Goal: Task Accomplishment & Management: Use online tool/utility

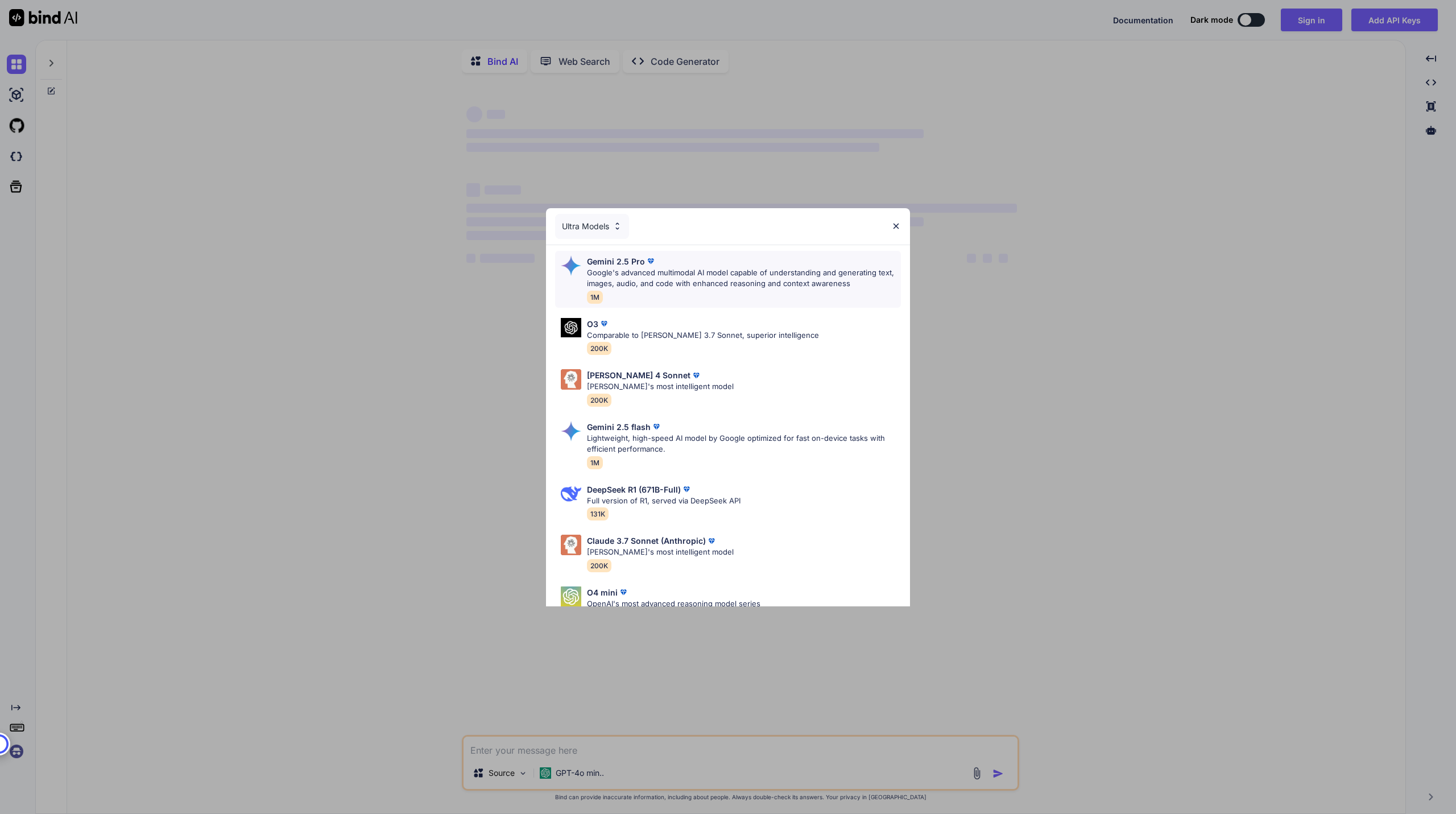
click at [837, 293] on div "Gemini 2.5 Pro Google's advanced multimodal AI model capable of understanding a…" at bounding box center [744, 280] width 314 height 48
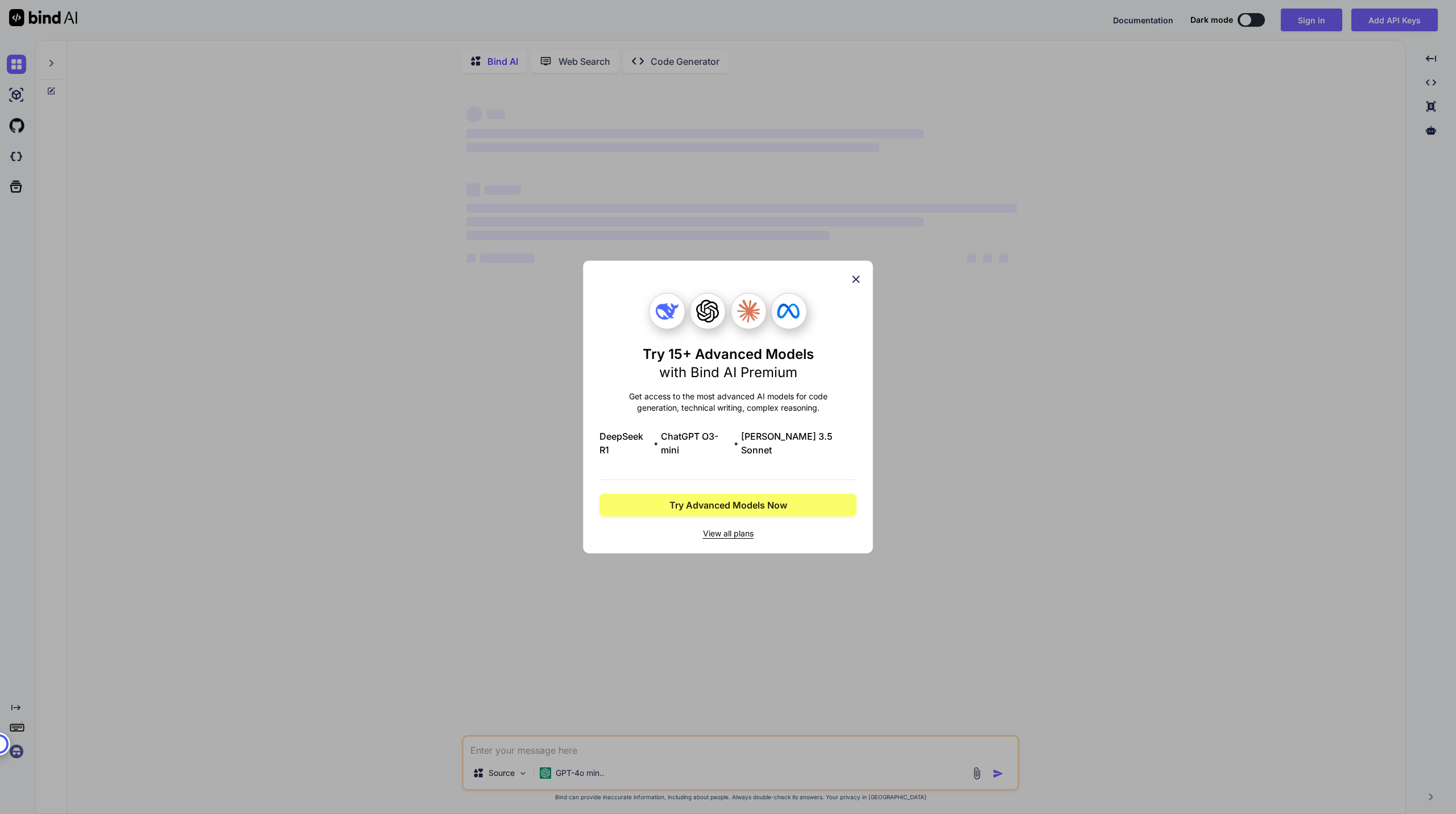
type textarea "x"
click at [852, 285] on icon at bounding box center [856, 279] width 13 height 13
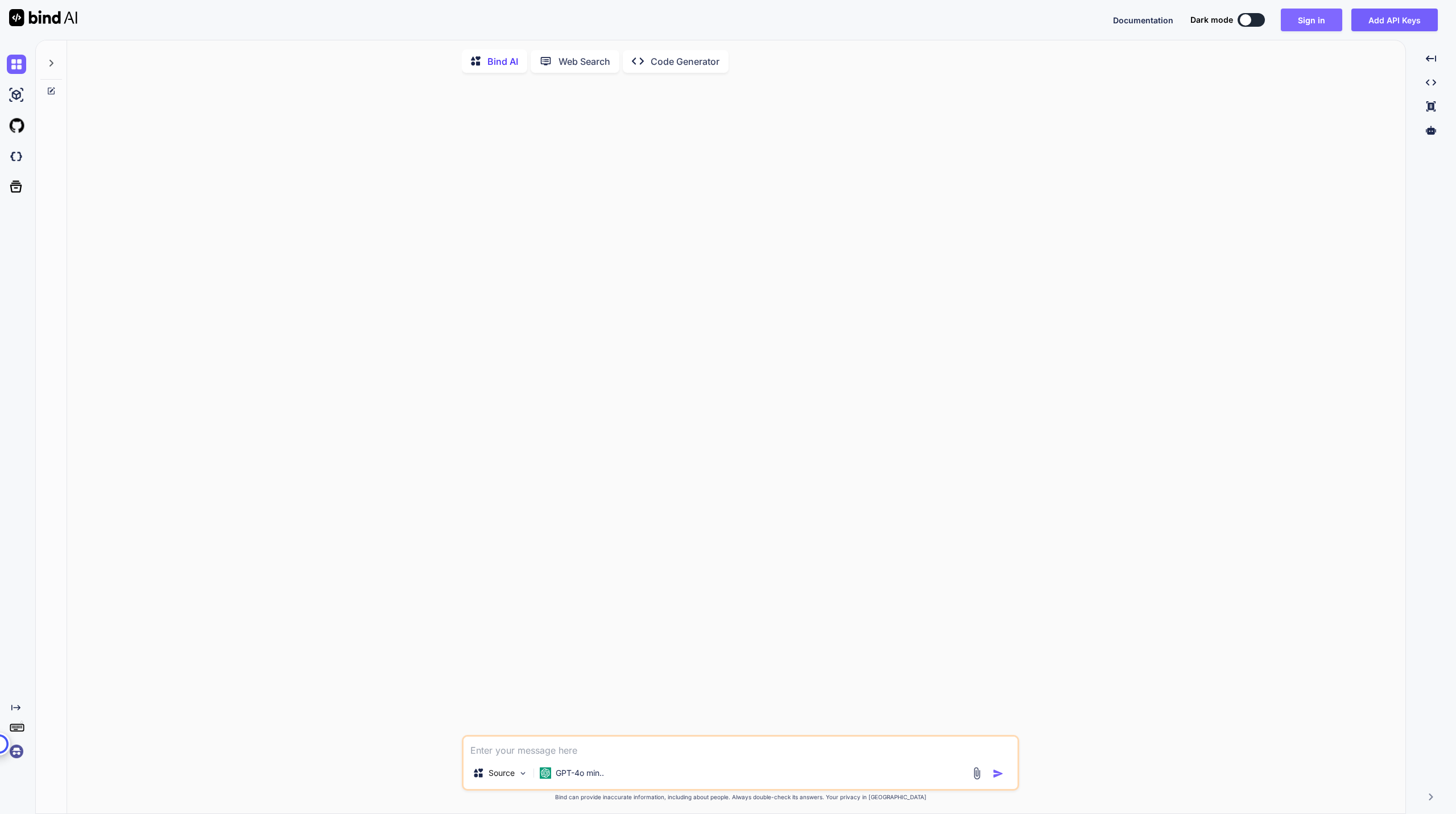
click at [1336, 30] on button "Sign in" at bounding box center [1311, 20] width 62 height 23
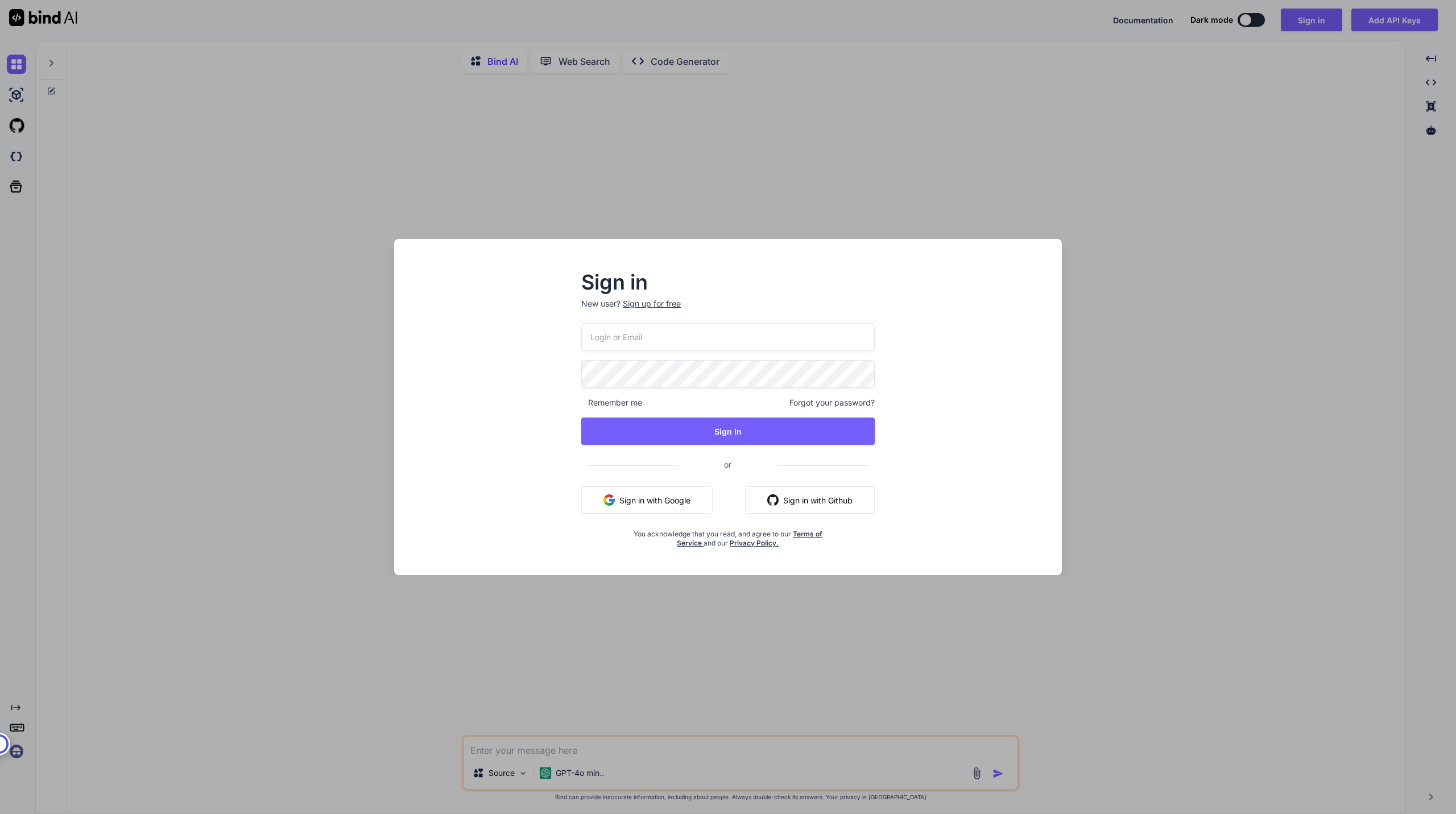
type input "[EMAIL_ADDRESS][DOMAIN_NAME]"
click at [718, 427] on button "Sign In" at bounding box center [728, 431] width 293 height 27
click at [691, 414] on div "b10010216@gmail.com Remember me Forgot your password? Sign In or Sign in with G…" at bounding box center [728, 436] width 293 height 224
click at [678, 431] on button "Sign In" at bounding box center [728, 431] width 293 height 27
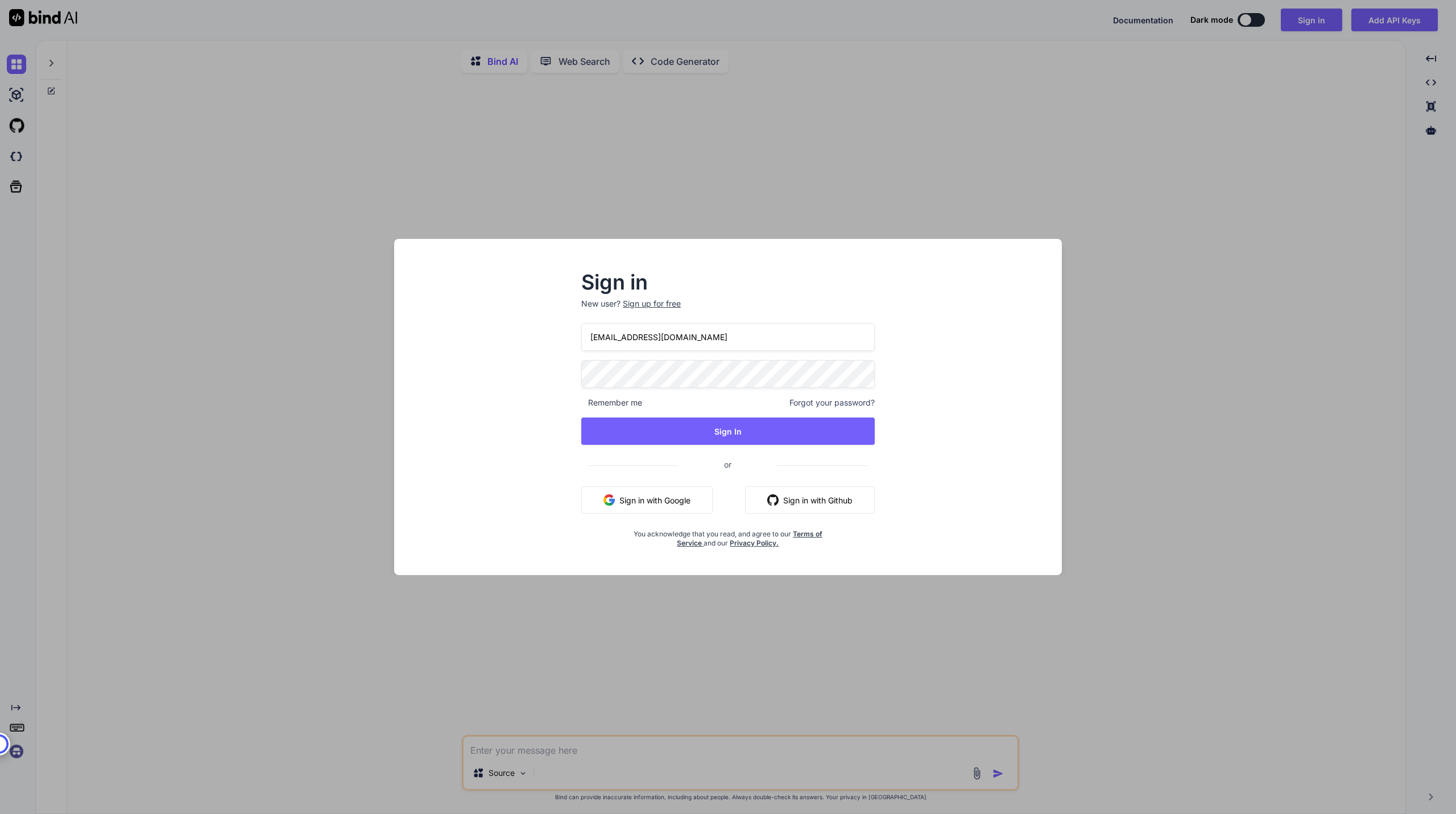
click at [750, 332] on input "[EMAIL_ADDRESS][DOMAIN_NAME]" at bounding box center [728, 337] width 293 height 28
click at [864, 404] on span "Forgot your password?" at bounding box center [832, 402] width 86 height 11
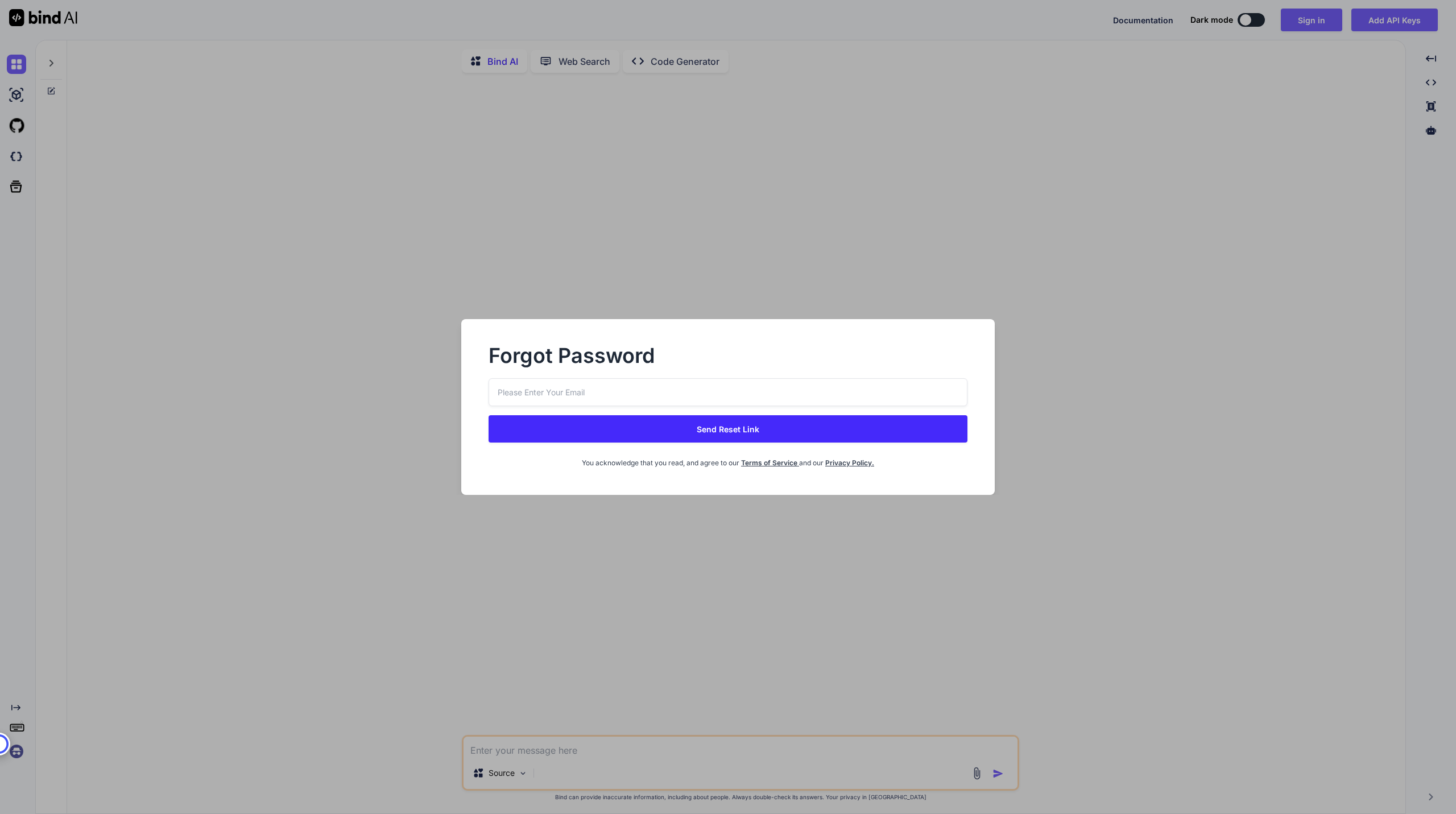
click at [864, 390] on input "email" at bounding box center [728, 392] width 479 height 28
paste input "[EMAIL_ADDRESS][DOMAIN_NAME]"
type input "[EMAIL_ADDRESS][DOMAIN_NAME]"
click at [848, 428] on button "Send Reset Link" at bounding box center [728, 428] width 479 height 27
click at [789, 438] on button "Send Reset Link" at bounding box center [728, 428] width 479 height 27
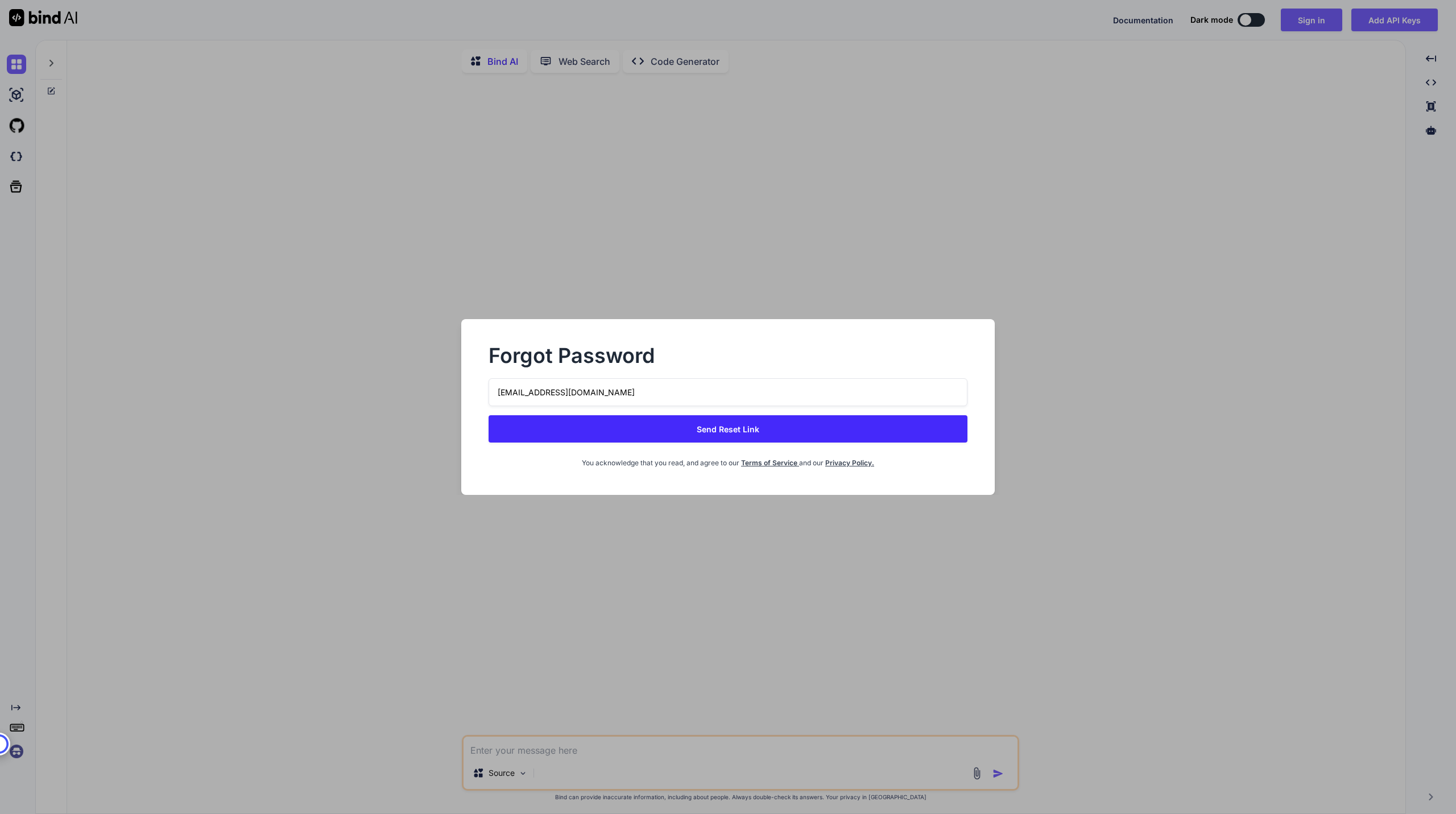
click at [789, 438] on button "Send Reset Link" at bounding box center [728, 428] width 479 height 27
click at [789, 438] on button "Sending..." at bounding box center [728, 428] width 479 height 27
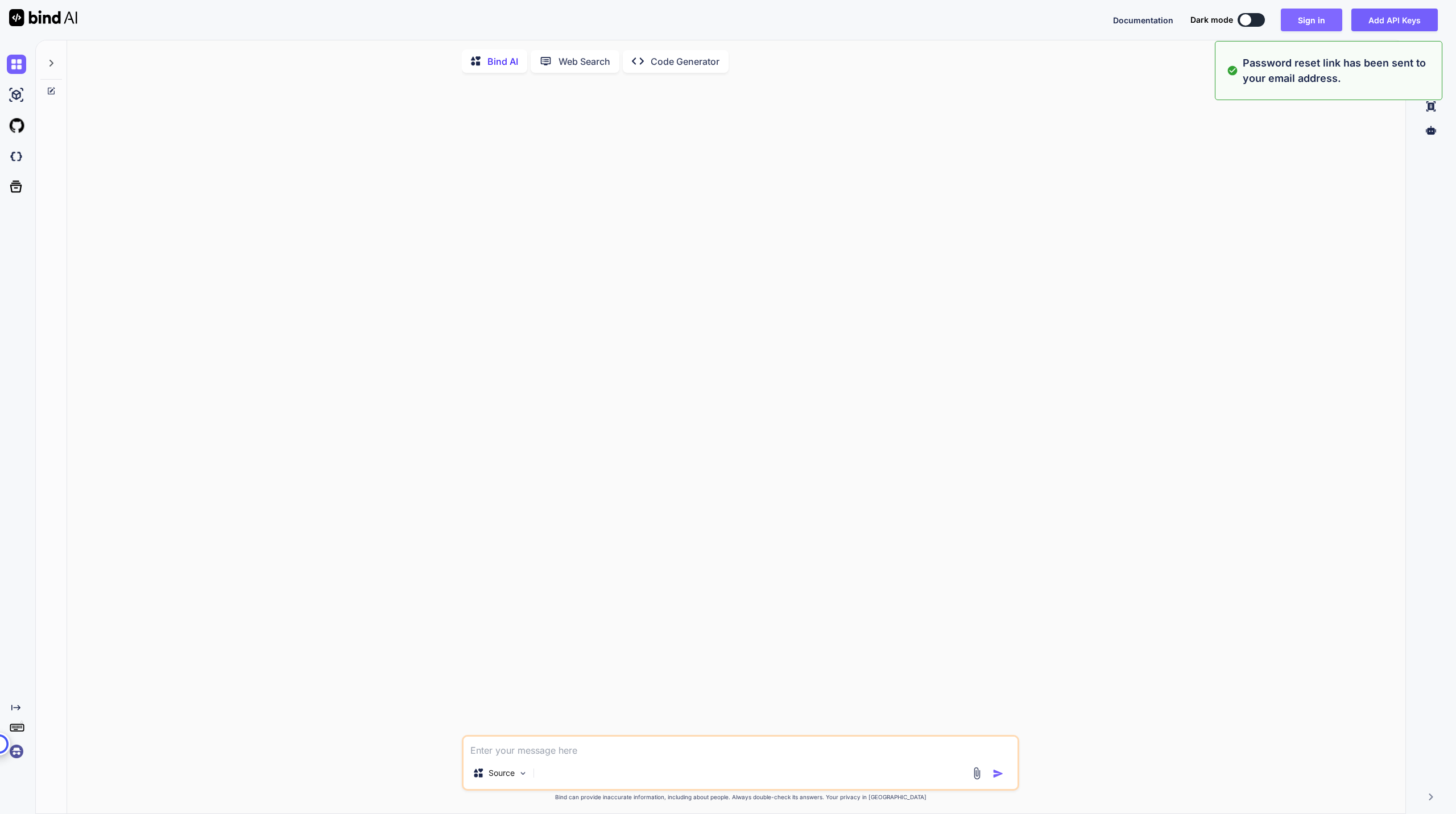
click at [1294, 14] on button "Sign in" at bounding box center [1311, 20] width 62 height 23
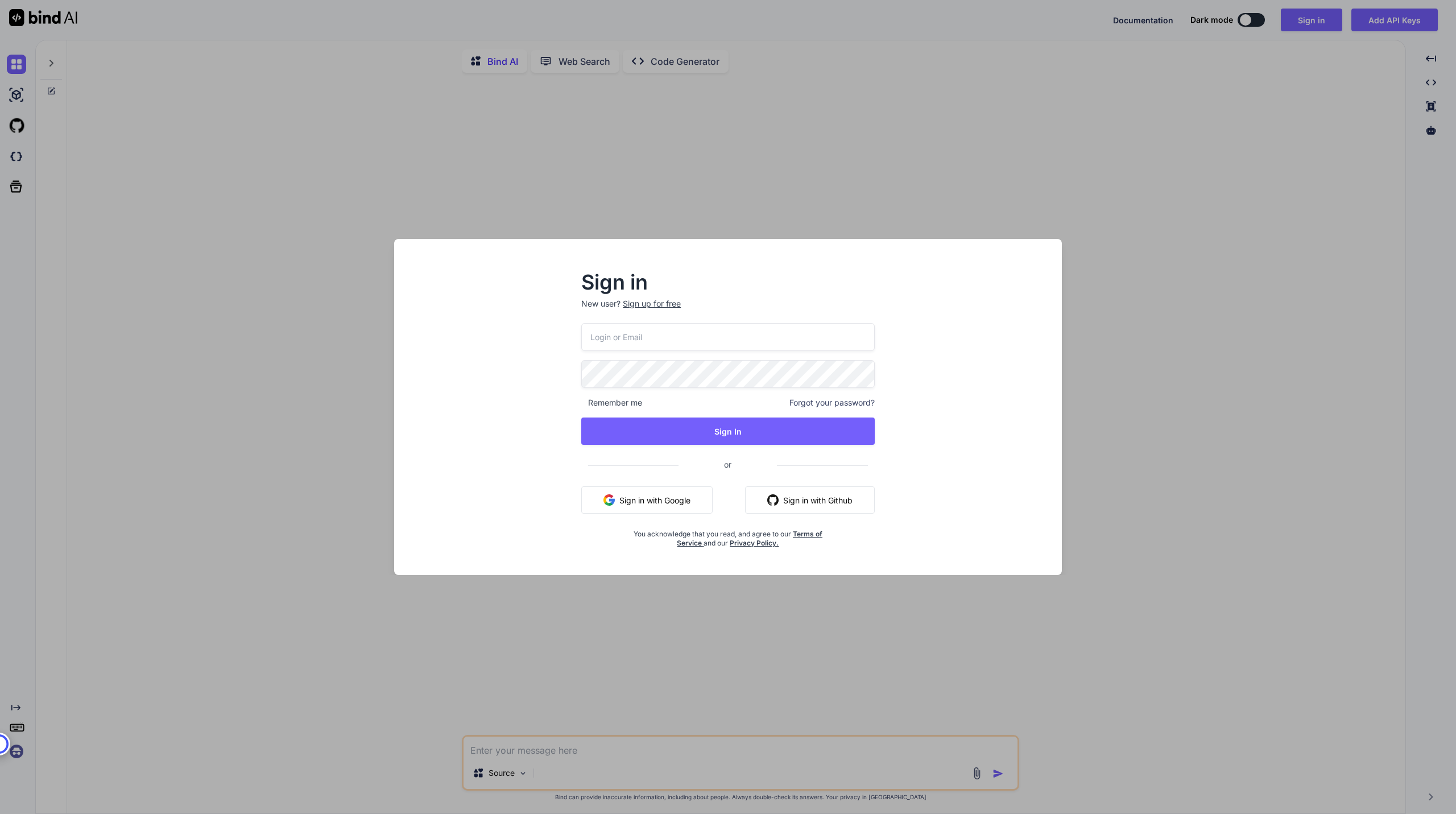
type input "[EMAIL_ADDRESS][DOMAIN_NAME]"
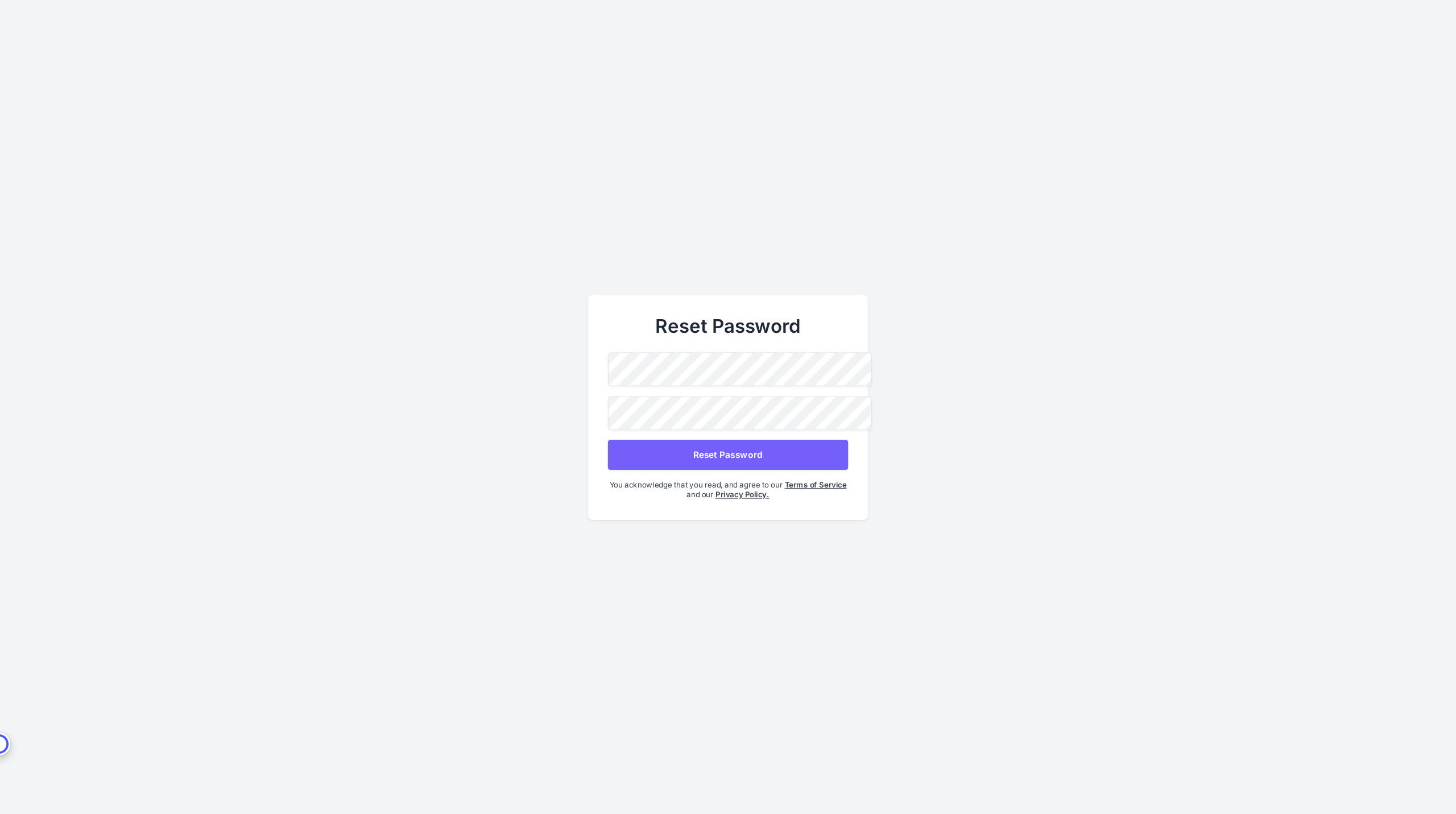
click at [845, 453] on button "Reset Password" at bounding box center [728, 454] width 240 height 30
click at [844, 459] on button "Reset Password" at bounding box center [728, 454] width 240 height 30
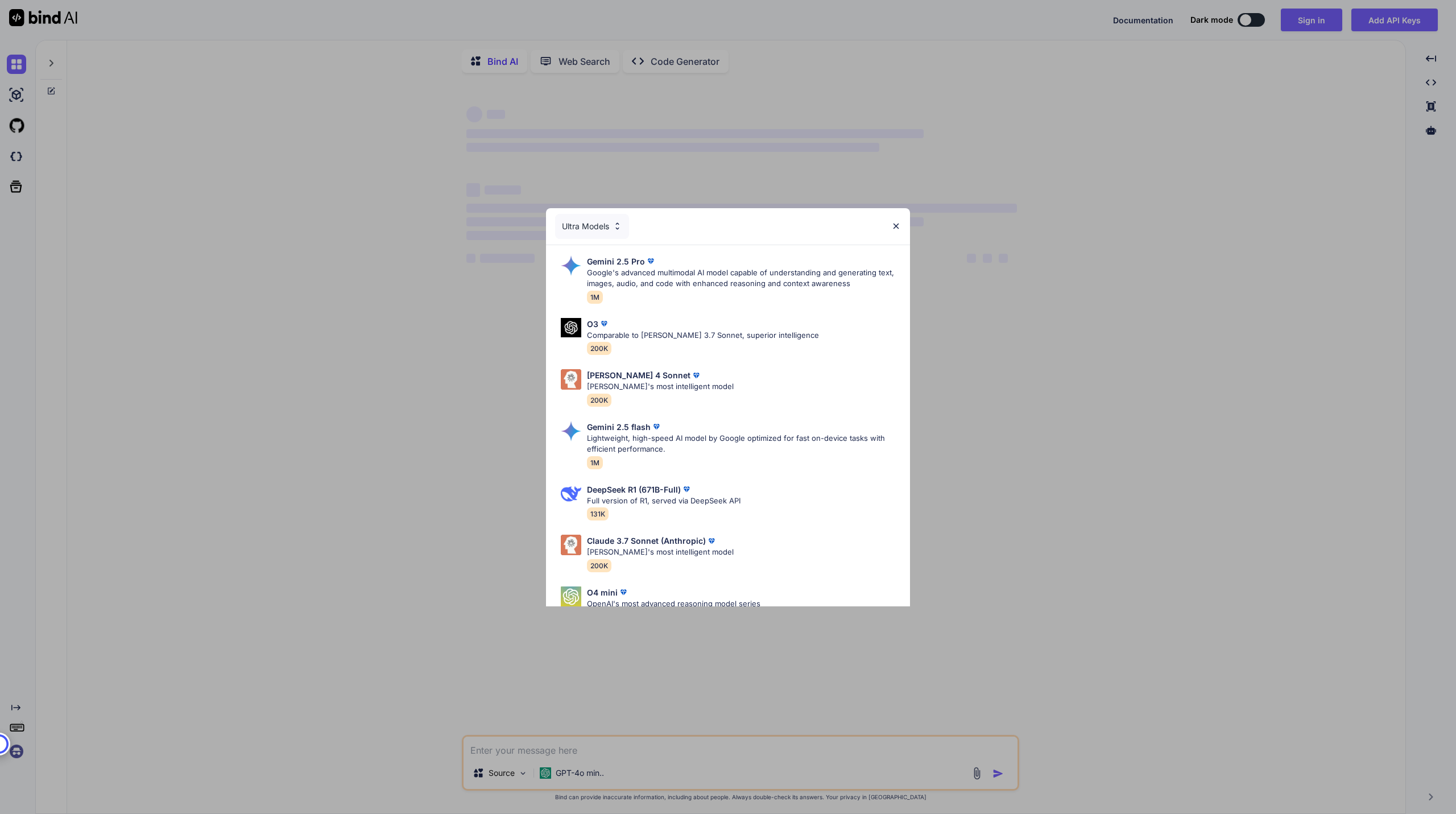
click at [1173, 145] on div "Ultra Models Gemini 2.5 Pro Google's advanced multimodal AI model capable of un…" at bounding box center [728, 407] width 1456 height 814
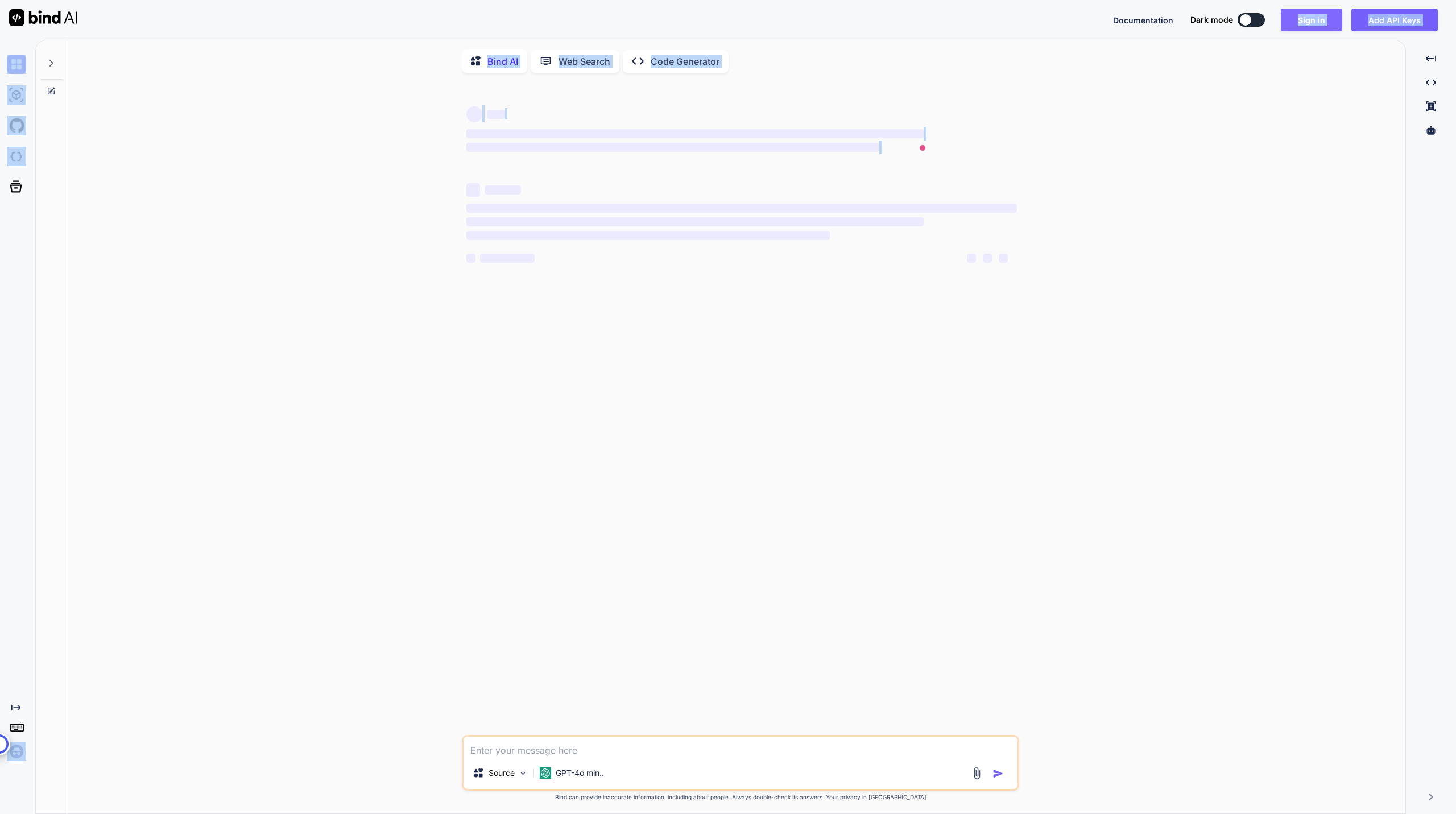
drag, startPoint x: 1173, startPoint y: 145, endPoint x: 1303, endPoint y: 26, distance: 176.2
click at [1303, 26] on div "Documentation Dark mode Sign in Add API Keys Created with Pixso. Created with P…" at bounding box center [728, 407] width 1456 height 814
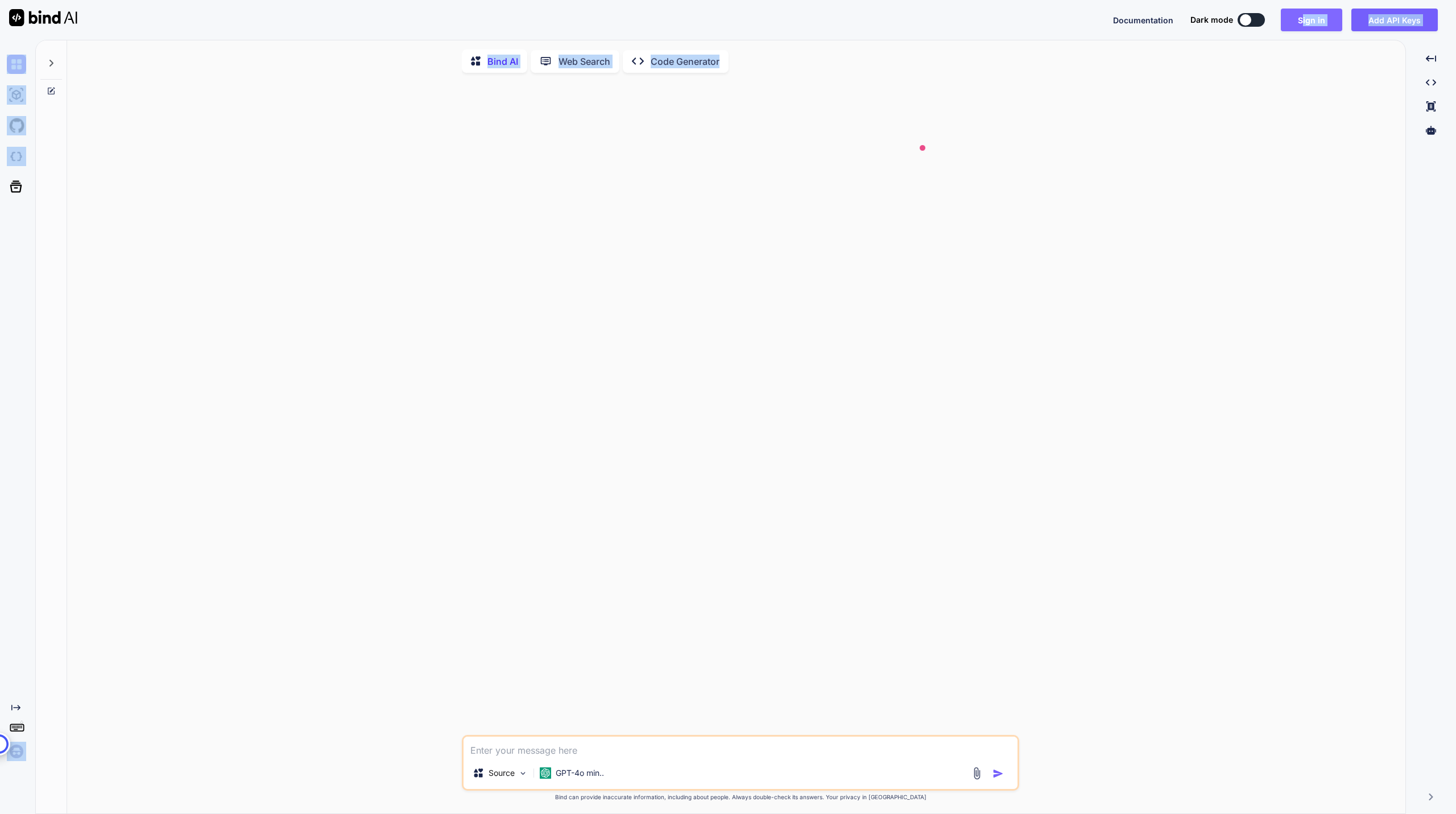
type textarea "x"
click at [1303, 26] on button "Sign in" at bounding box center [1309, 20] width 62 height 23
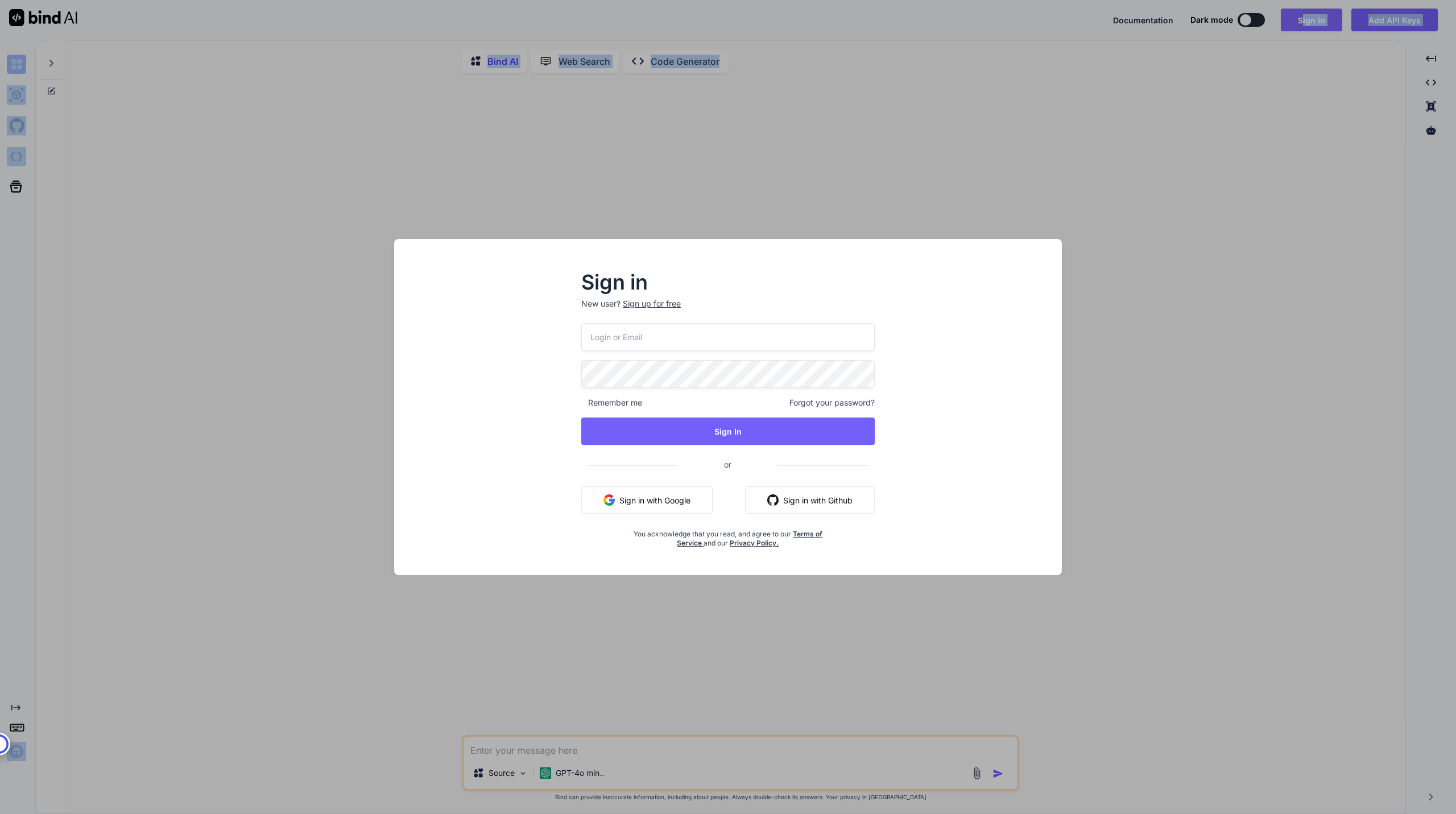
click at [1303, 26] on div "Sign in New user? Sign up for free Remember me Forgot your password? Sign In or…" at bounding box center [728, 407] width 1456 height 814
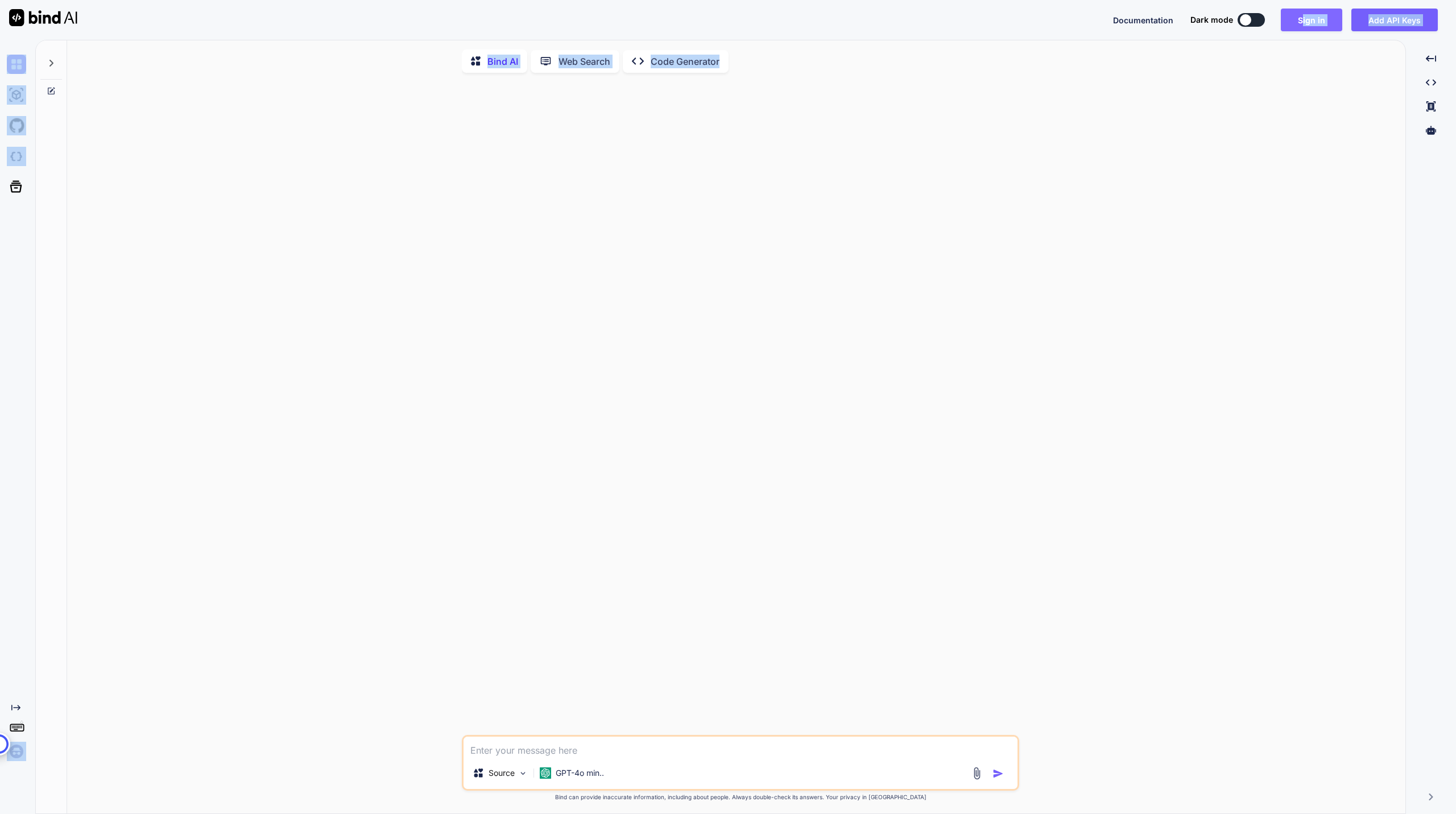
click at [1303, 26] on button "Sign in" at bounding box center [1311, 20] width 62 height 23
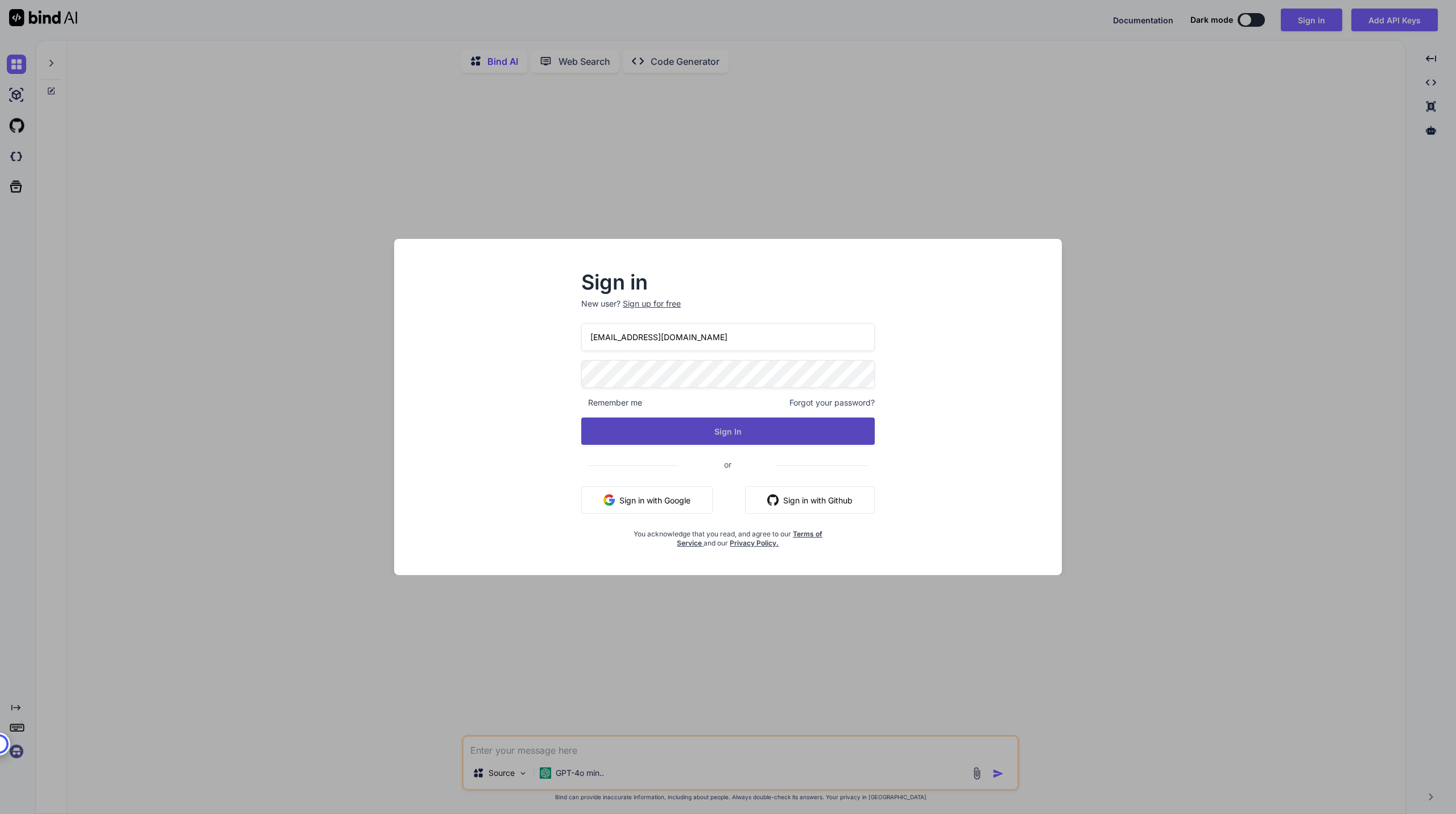
click at [586, 421] on button "Sign In" at bounding box center [728, 431] width 293 height 27
click at [629, 435] on button "Sign In" at bounding box center [728, 431] width 293 height 27
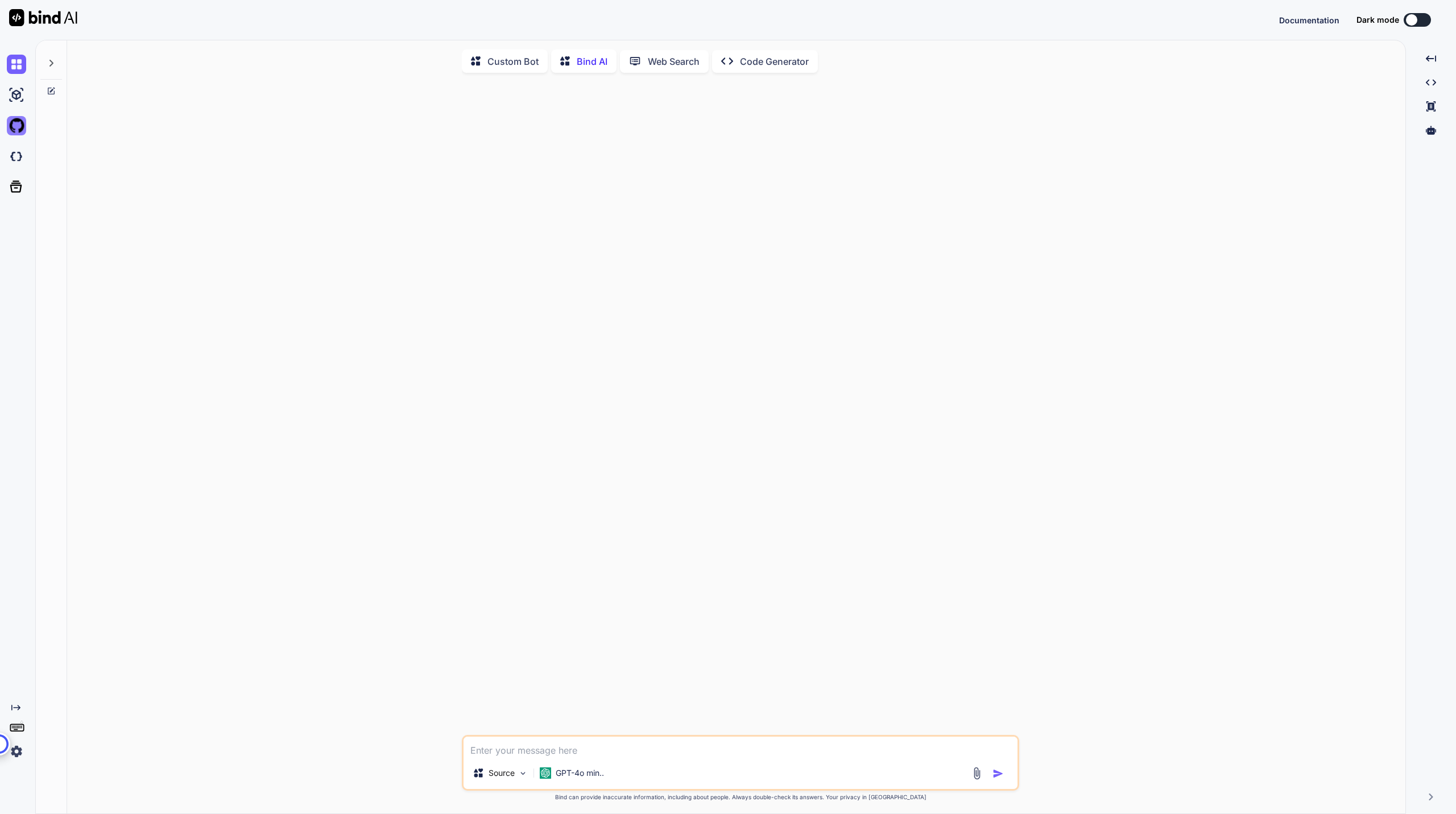
click at [20, 133] on img at bounding box center [16, 125] width 19 height 19
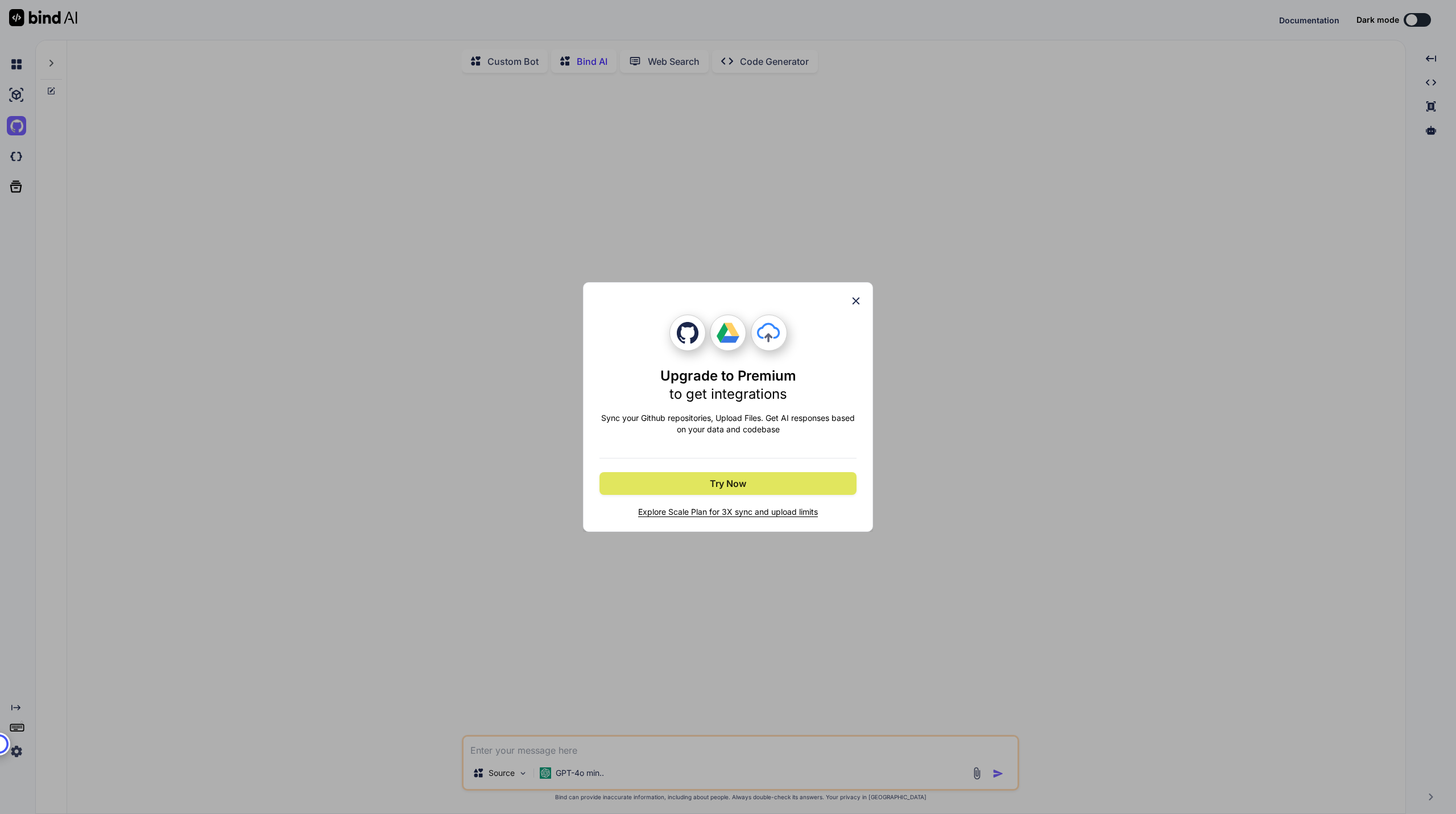
click at [644, 473] on button "Try Now" at bounding box center [728, 483] width 257 height 23
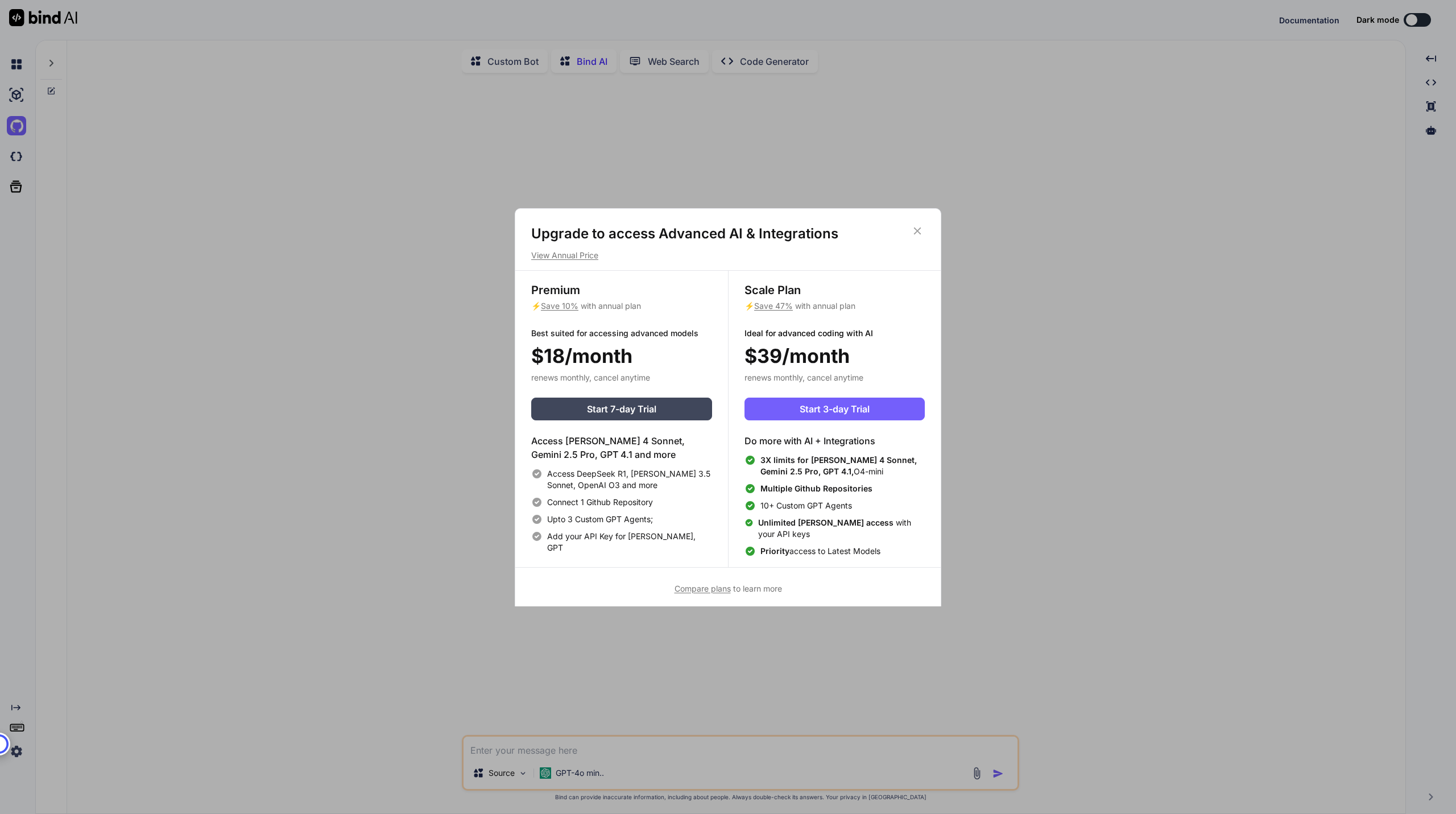
click at [928, 232] on div "Upgrade to access Advanced AI & Integrations View Annual Price" at bounding box center [728, 242] width 426 height 37
click at [915, 235] on icon at bounding box center [918, 230] width 13 height 13
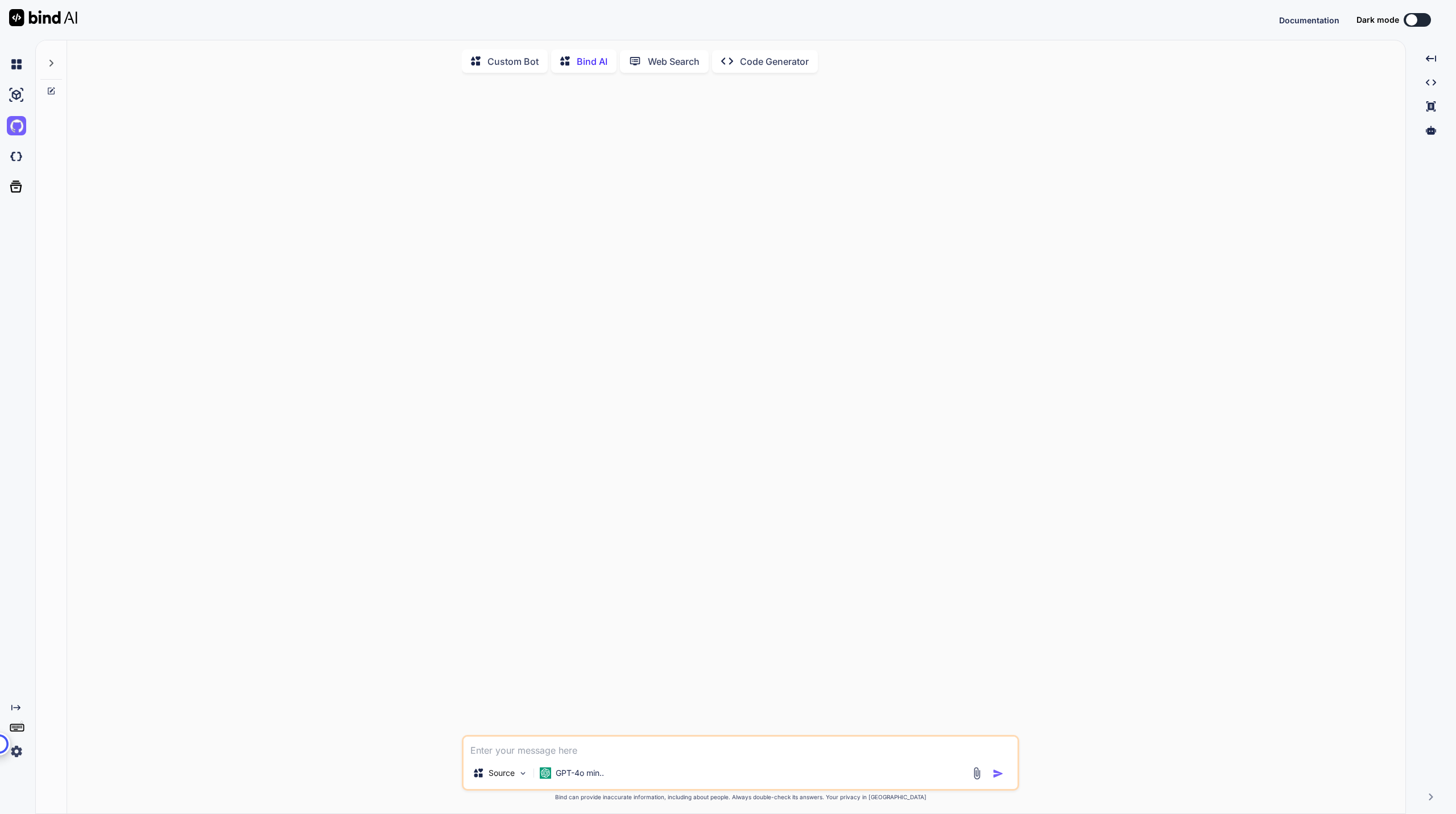
click at [22, 756] on img at bounding box center [16, 751] width 19 height 19
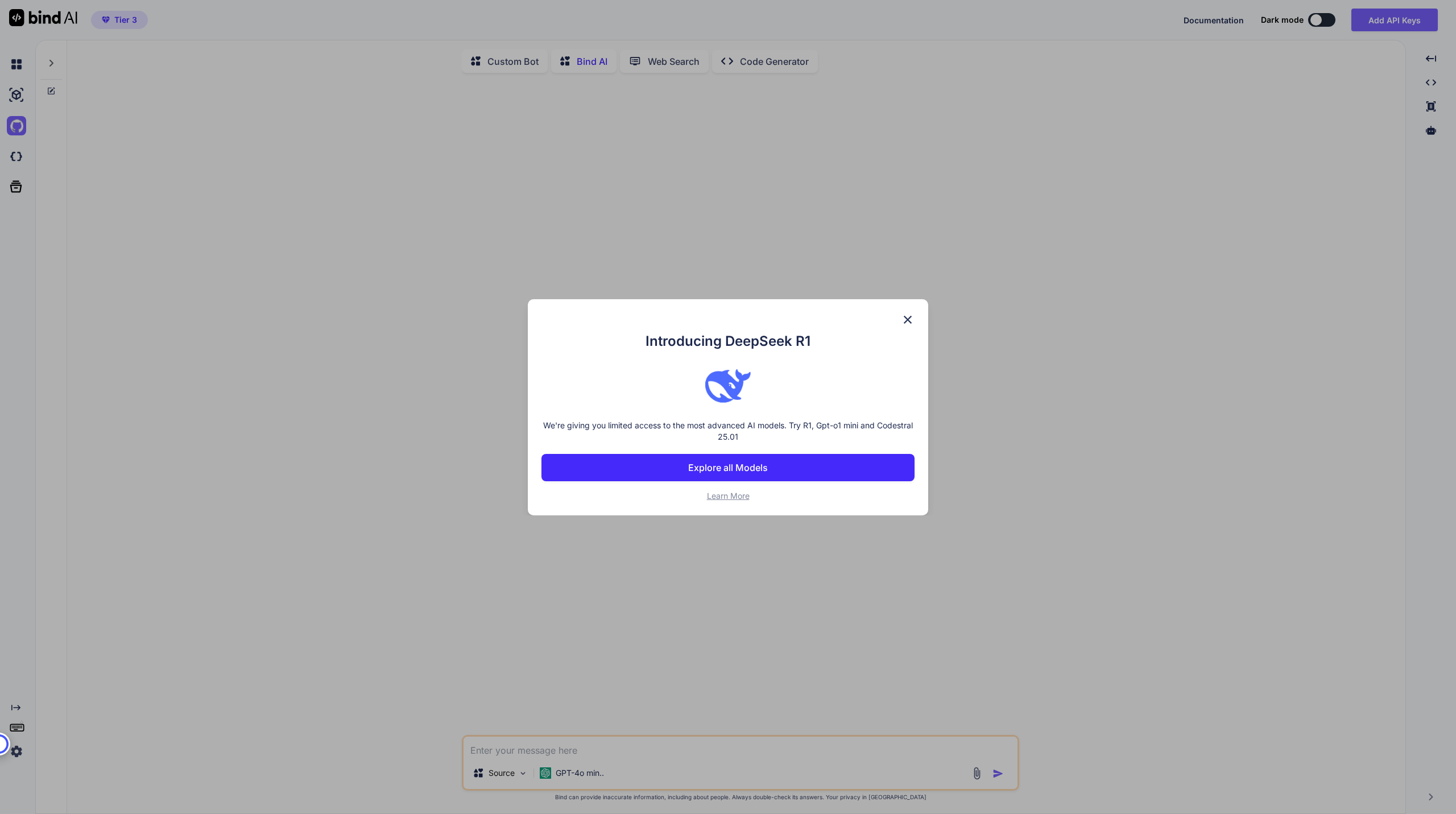
click at [917, 313] on div "Introducing DeepSeek R1 We're giving you limited access to the most advanced AI…" at bounding box center [728, 408] width 400 height 216
click at [910, 319] on img at bounding box center [908, 319] width 14 height 14
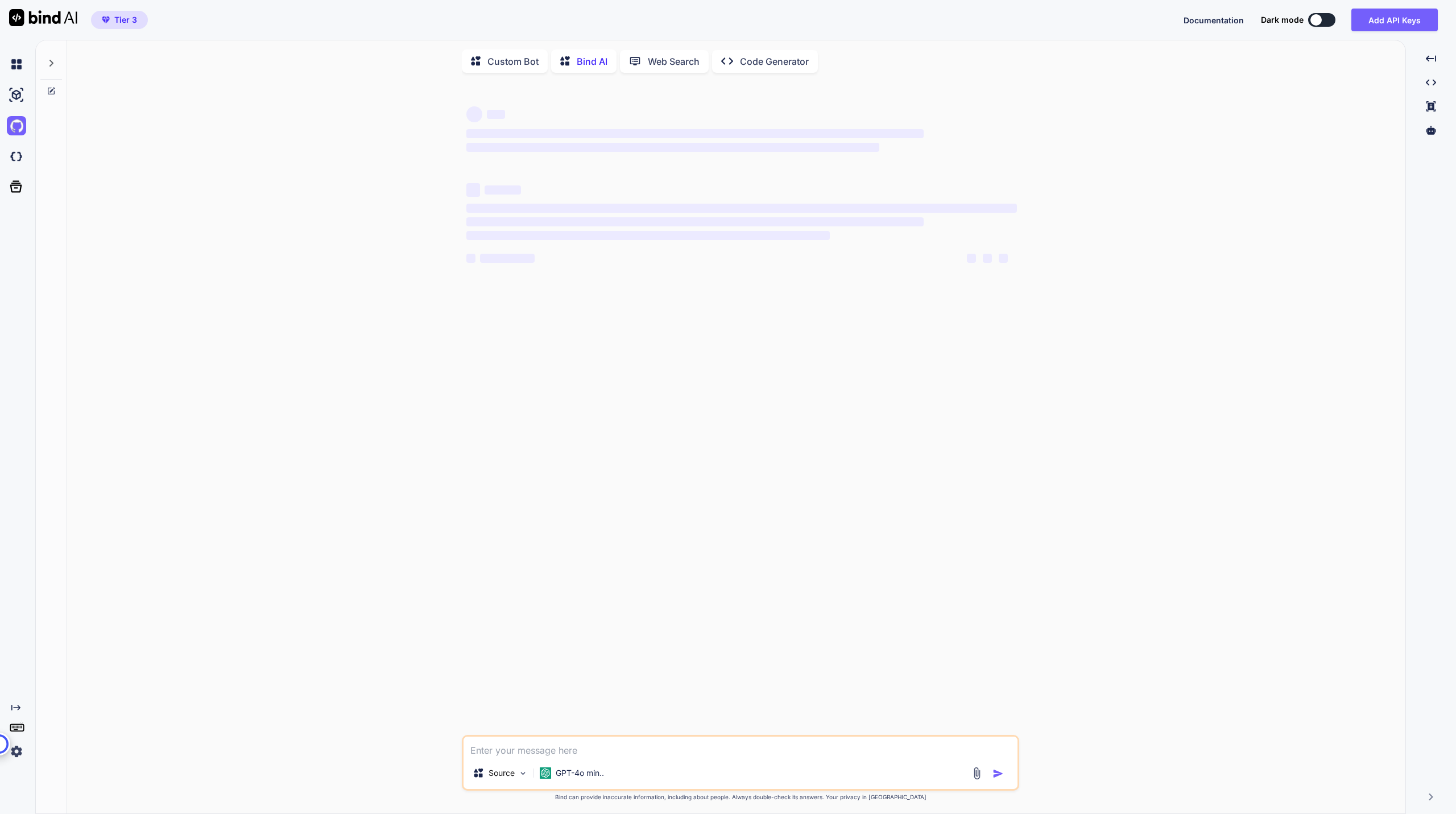
click at [20, 753] on img at bounding box center [16, 751] width 19 height 19
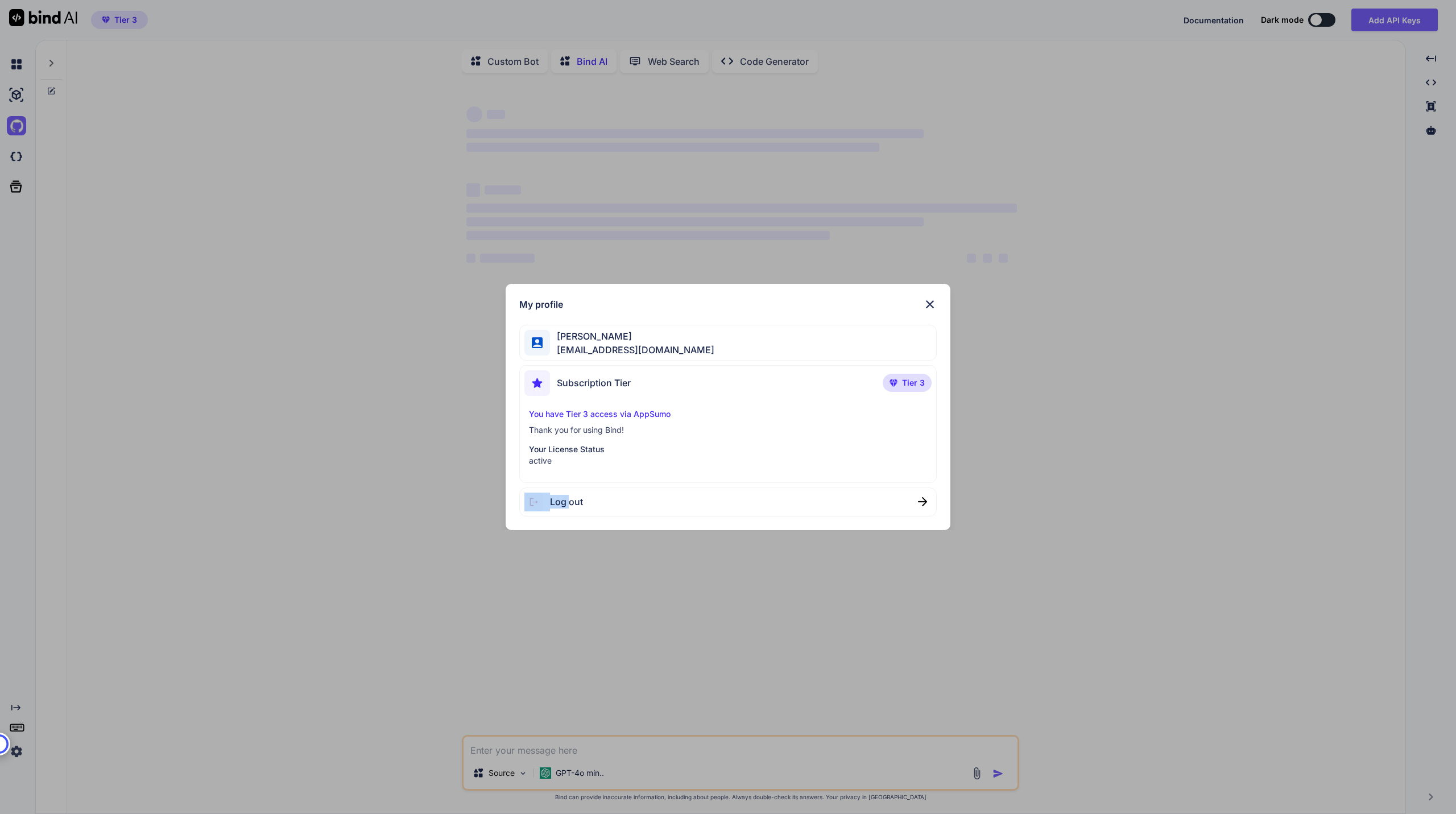
click at [20, 753] on div "My profile [PERSON_NAME] [EMAIL_ADDRESS][DOMAIN_NAME] Subscription Tier Tier 3 …" at bounding box center [728, 407] width 1456 height 814
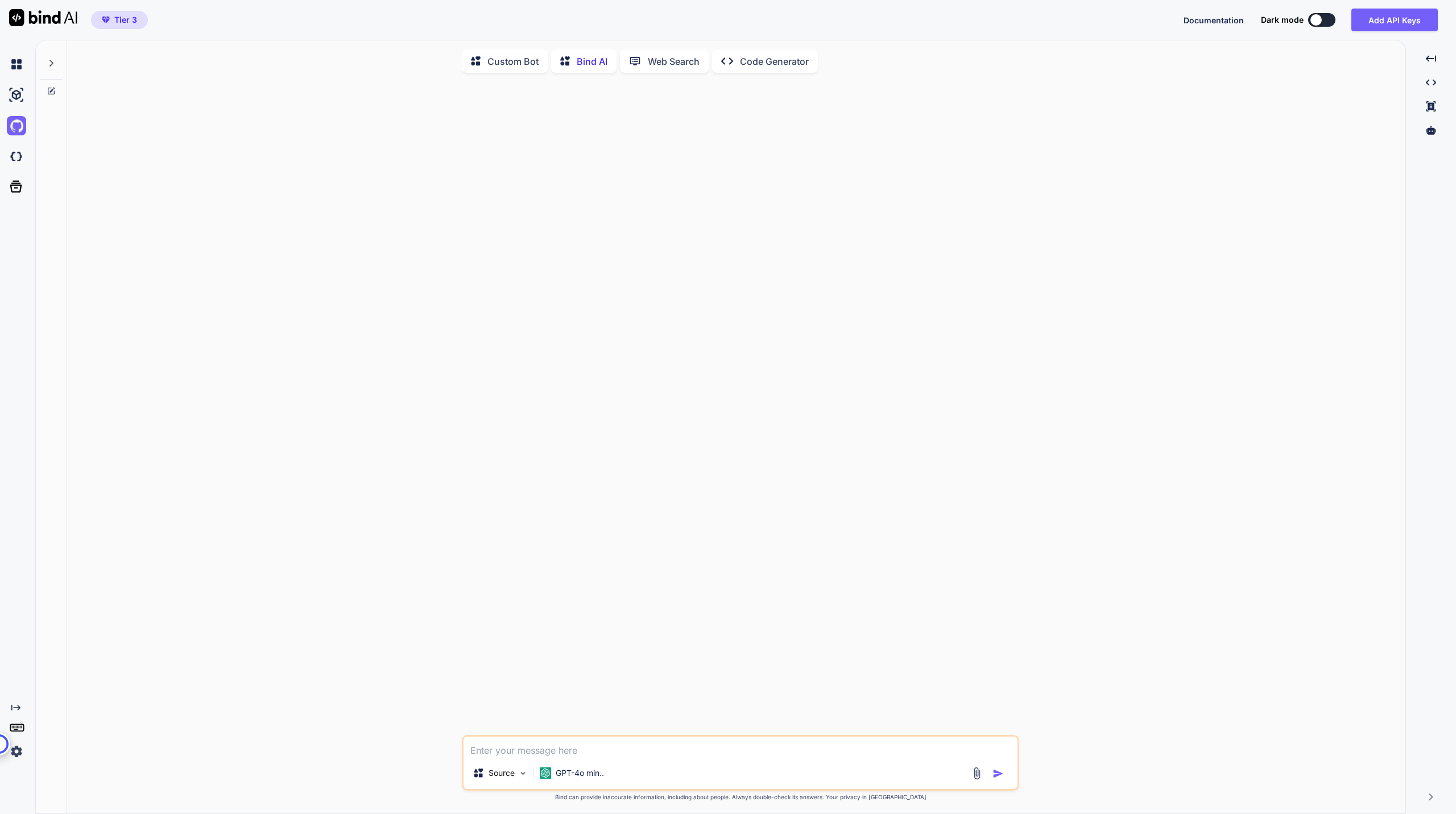
click at [20, 753] on img at bounding box center [16, 751] width 19 height 19
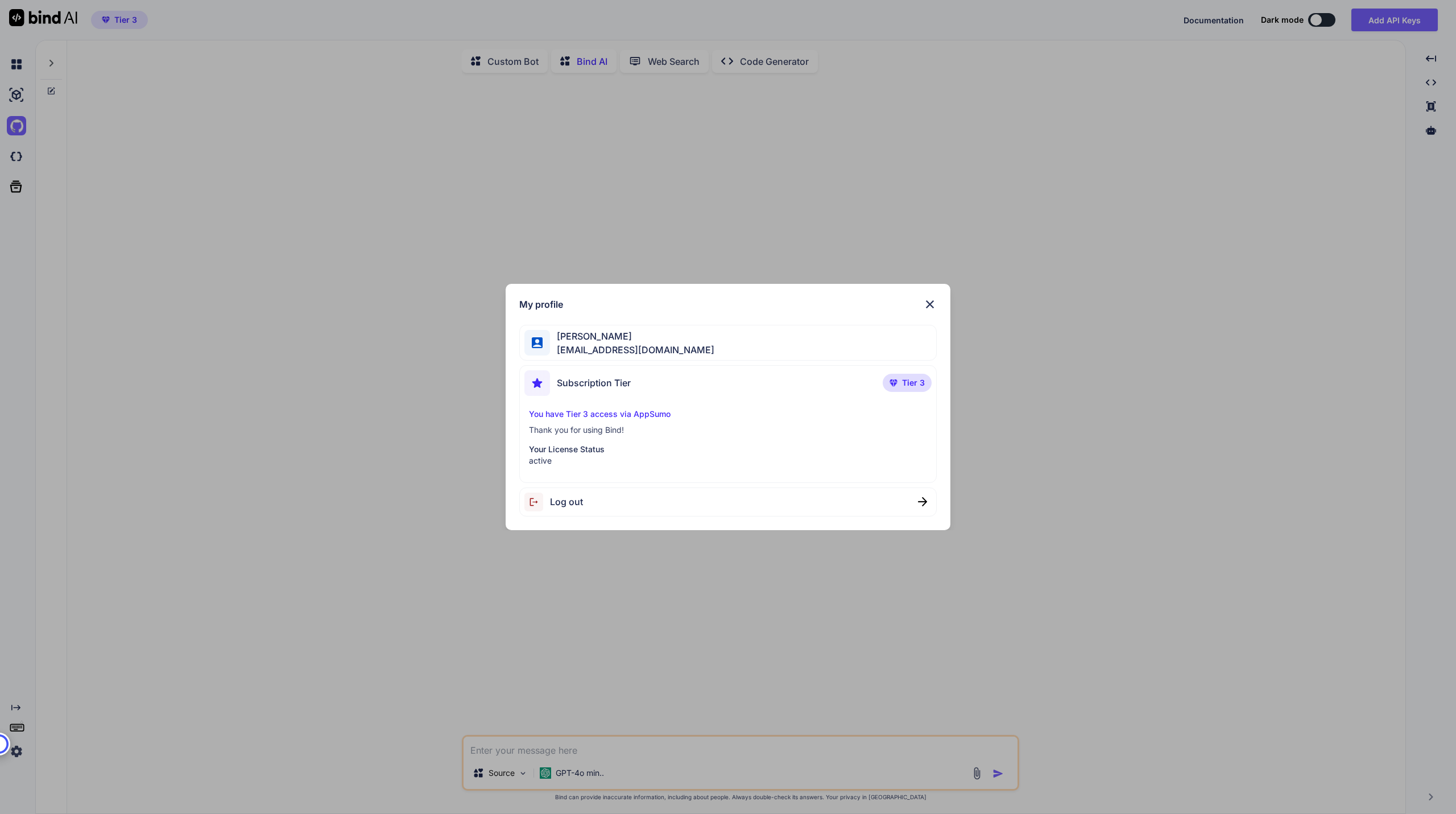
click at [934, 310] on img at bounding box center [930, 304] width 14 height 14
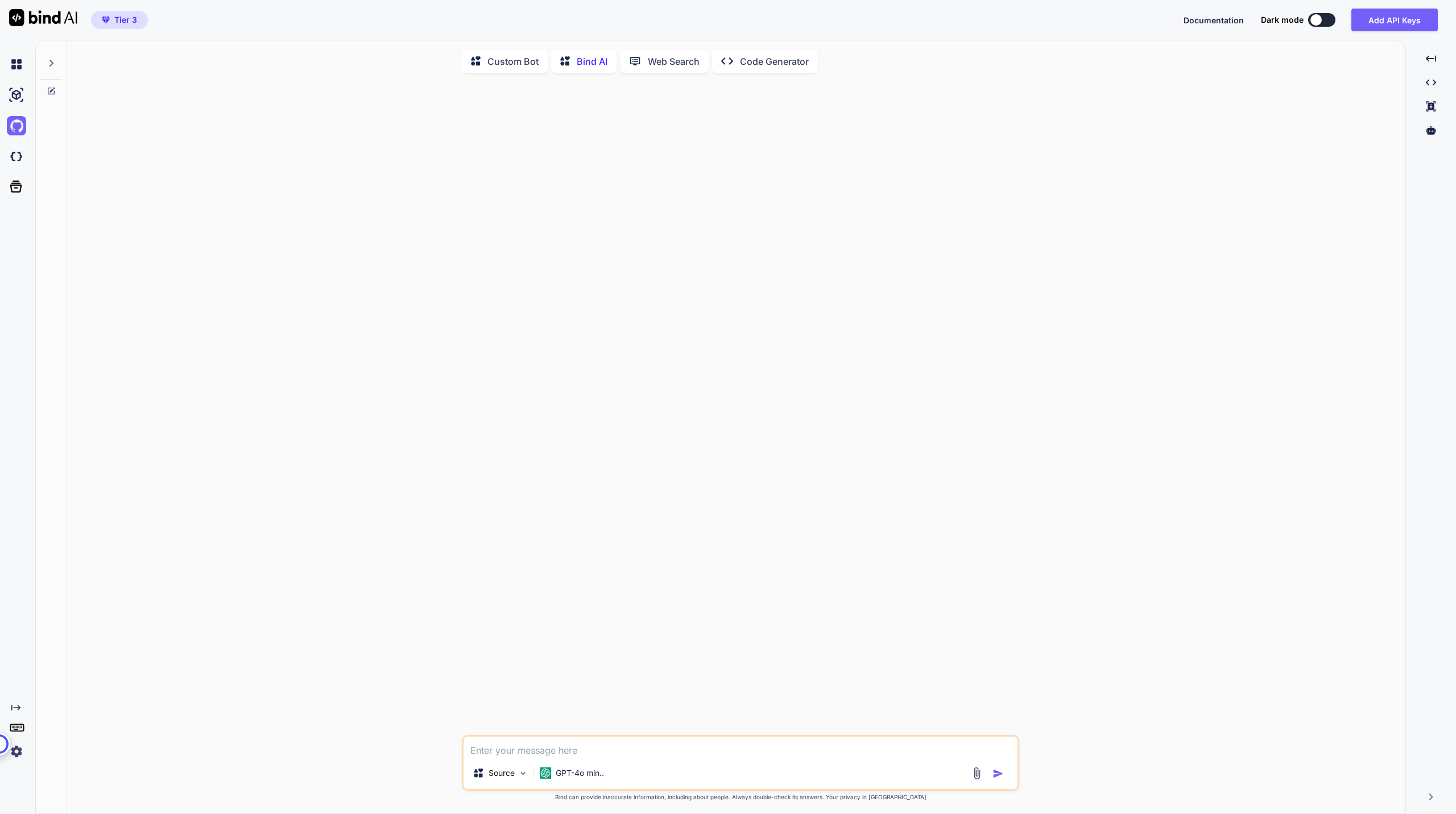
click at [676, 59] on p "Web Search" at bounding box center [674, 61] width 52 height 14
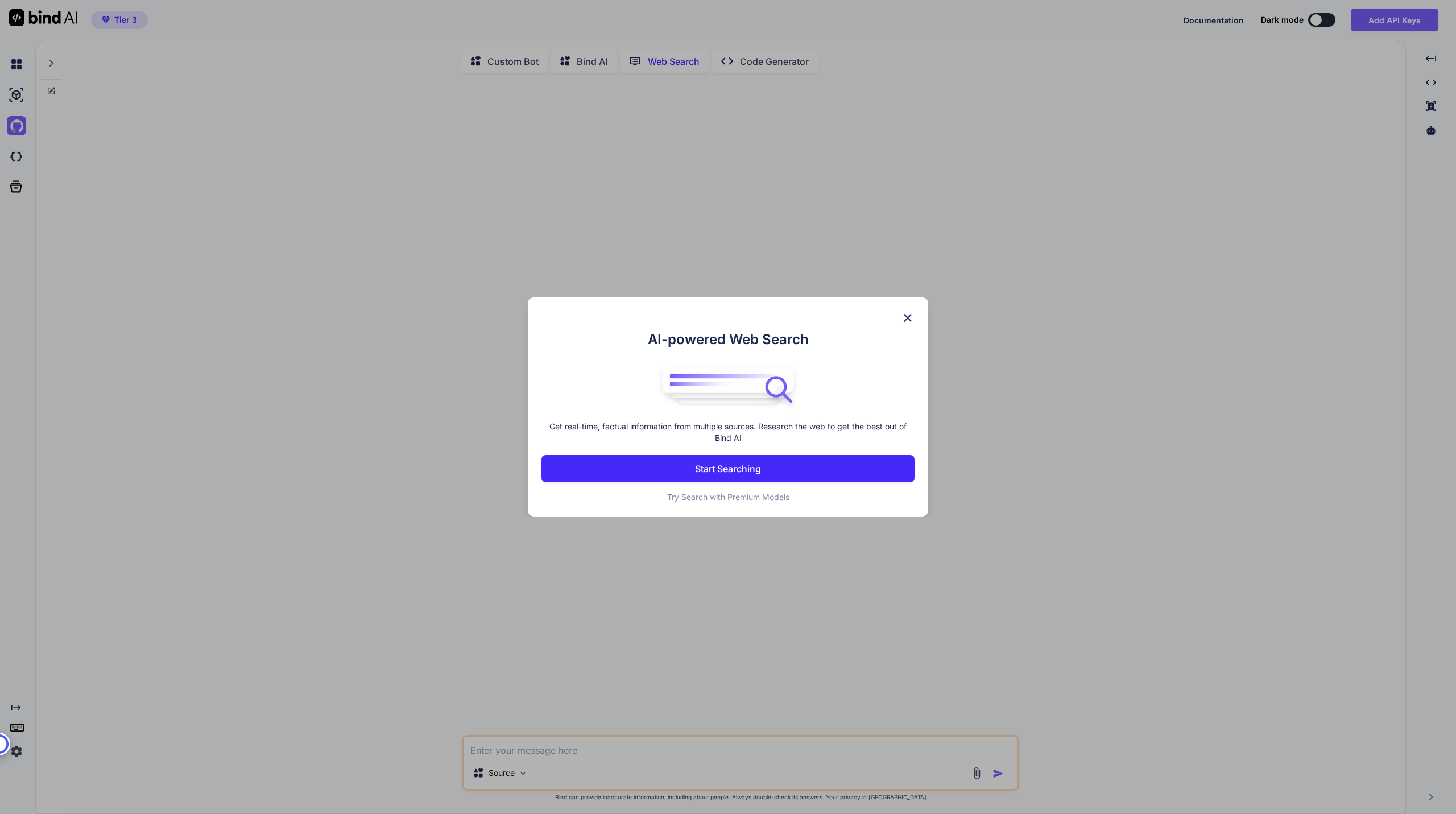
scroll to position [5, 0]
click at [761, 54] on div "AI-powered Web Search Get real-time, factual information from multiple sources.…" at bounding box center [728, 407] width 1456 height 814
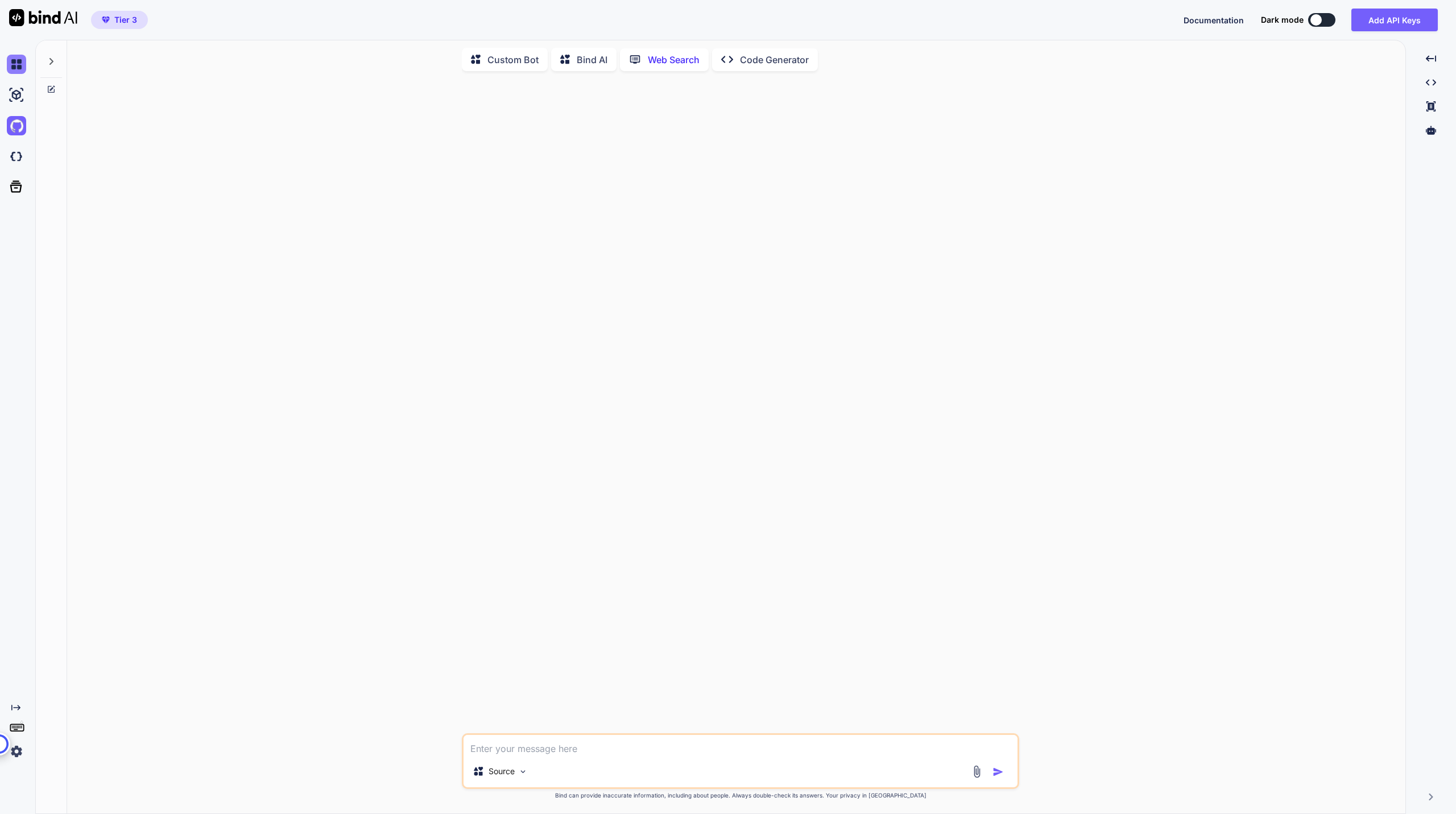
click at [10, 66] on img at bounding box center [16, 64] width 19 height 19
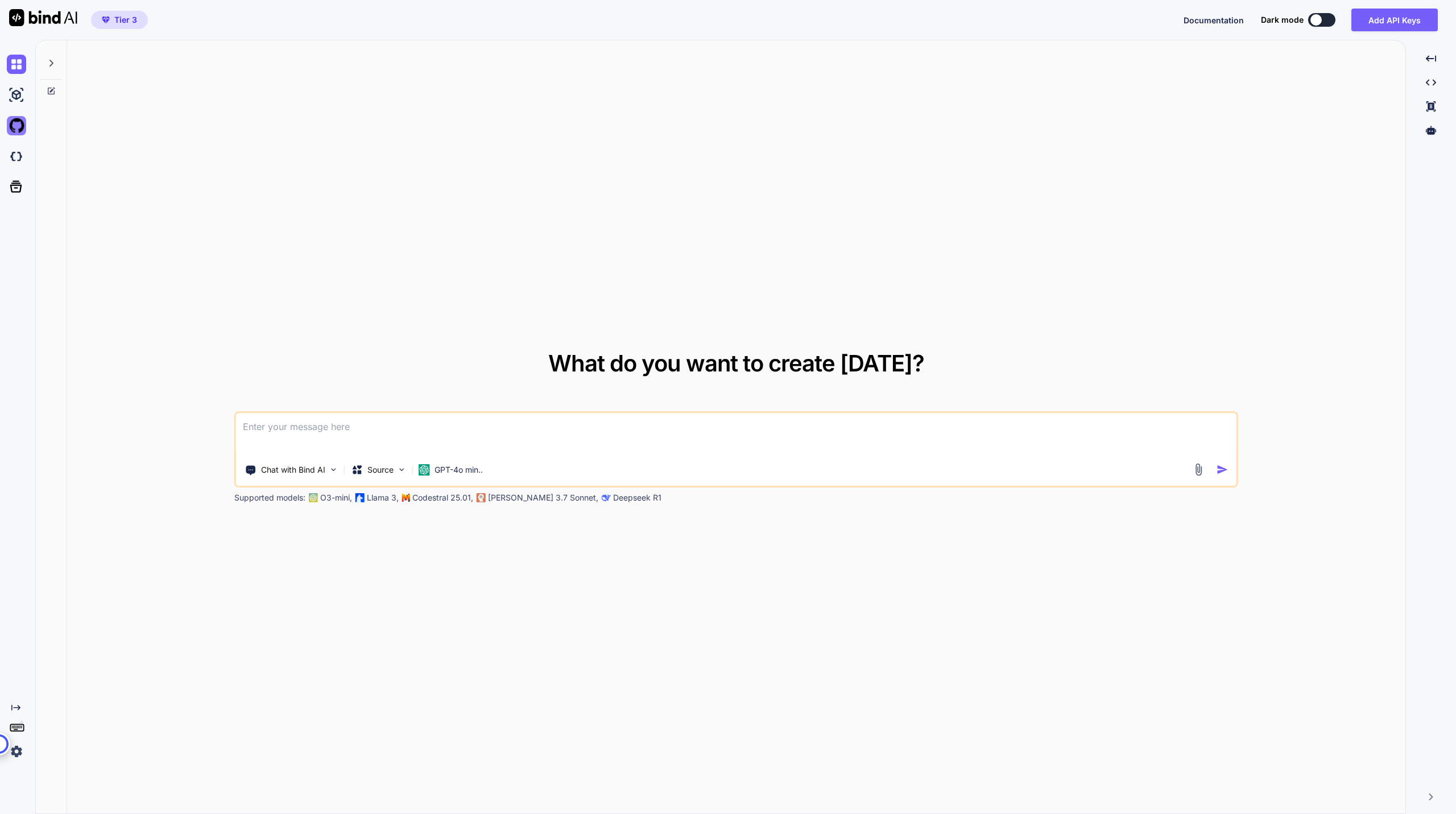
click at [17, 123] on img at bounding box center [16, 125] width 19 height 19
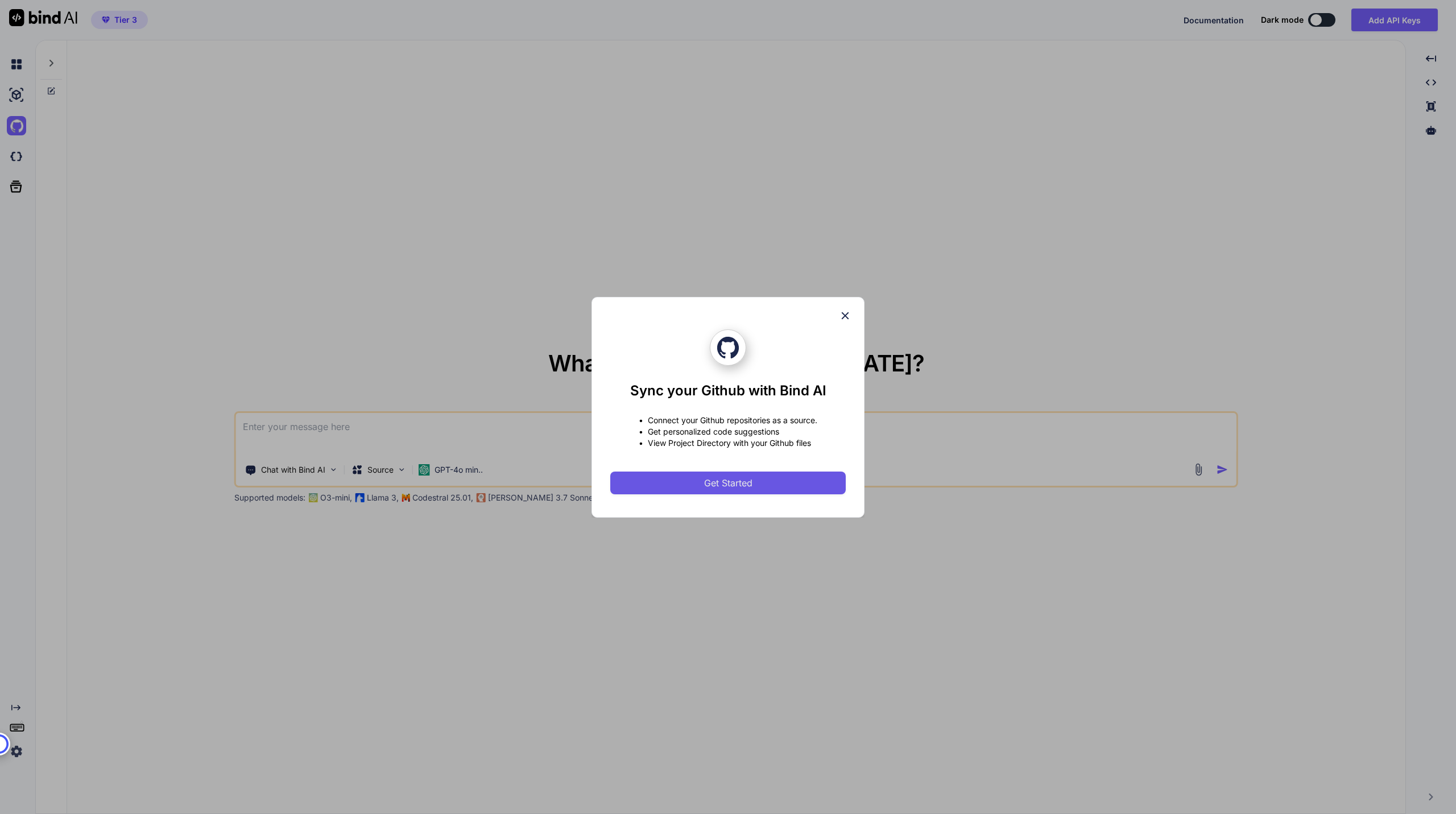
click at [720, 479] on span "Get Started" at bounding box center [728, 483] width 48 height 14
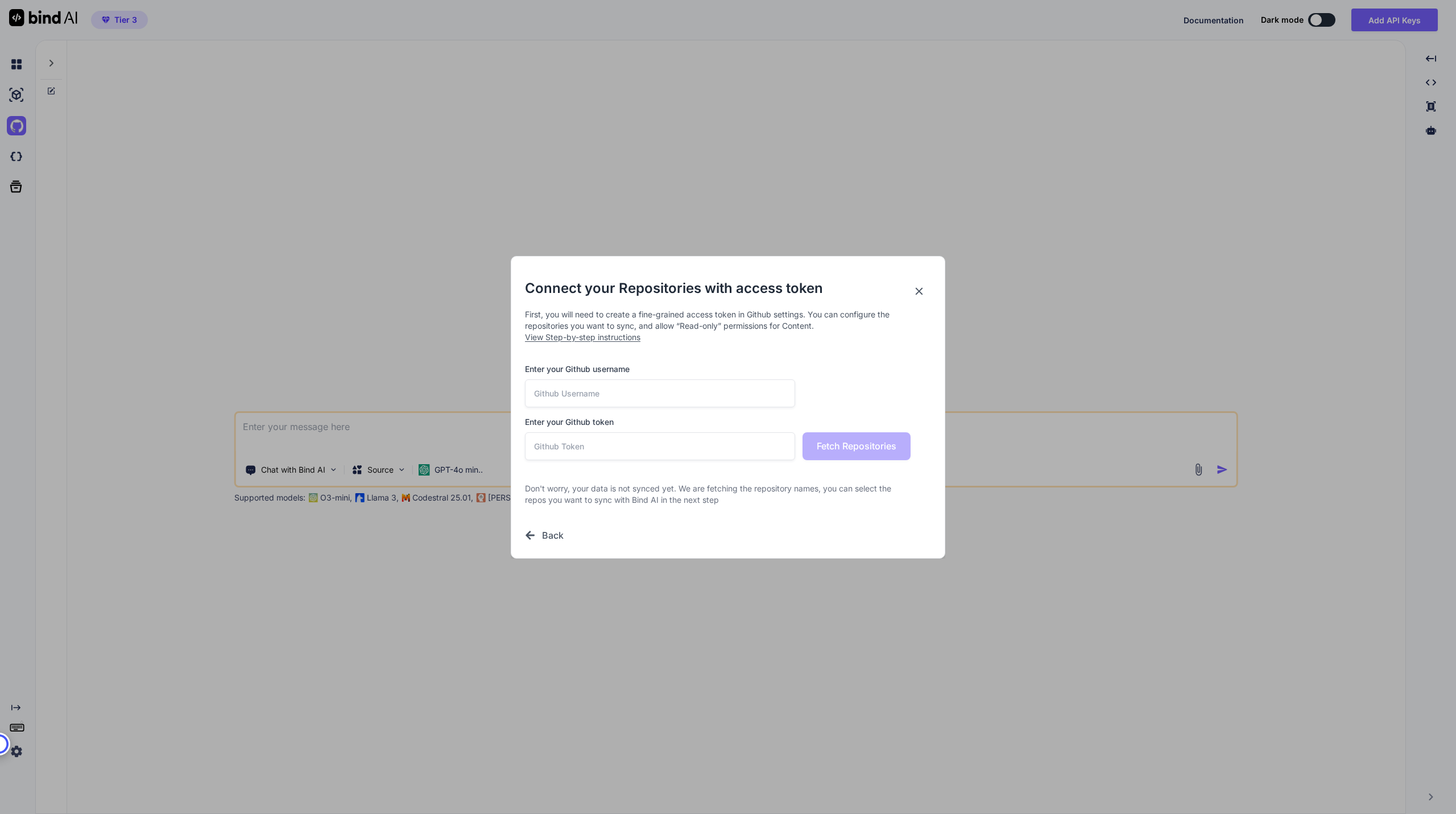
click at [700, 394] on input "text" at bounding box center [660, 393] width 270 height 28
click at [668, 448] on input "text" at bounding box center [660, 446] width 270 height 28
click at [602, 397] on input "text" at bounding box center [660, 393] width 270 height 28
click at [915, 283] on h2 "Connect your Repositories with access token" at bounding box center [728, 288] width 406 height 18
click at [920, 291] on icon at bounding box center [919, 291] width 7 height 7
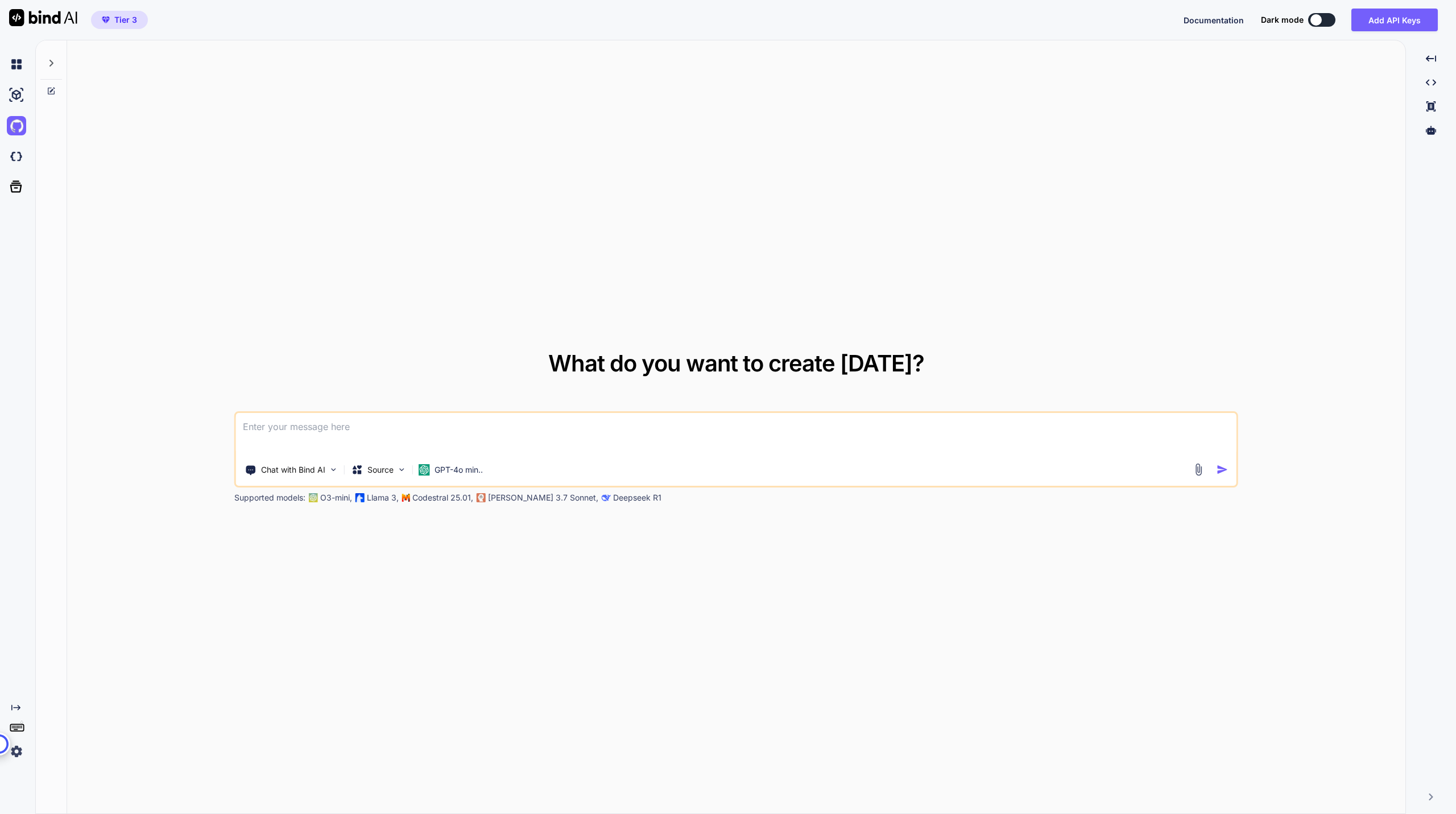
click at [489, 82] on div "What do you want to create [DATE]? Chat with Bind AI Source GPT-4o min.. Suppor…" at bounding box center [736, 428] width 1338 height 774
drag, startPoint x: 526, startPoint y: 84, endPoint x: 1036, endPoint y: 101, distance: 510.3
click at [1036, 101] on div "What do you want to create [DATE]? Chat with Bind AI Source GPT-4o min.. Suppor…" at bounding box center [736, 428] width 1338 height 774
type textarea "x"
drag, startPoint x: 805, startPoint y: 282, endPoint x: 819, endPoint y: 266, distance: 21.3
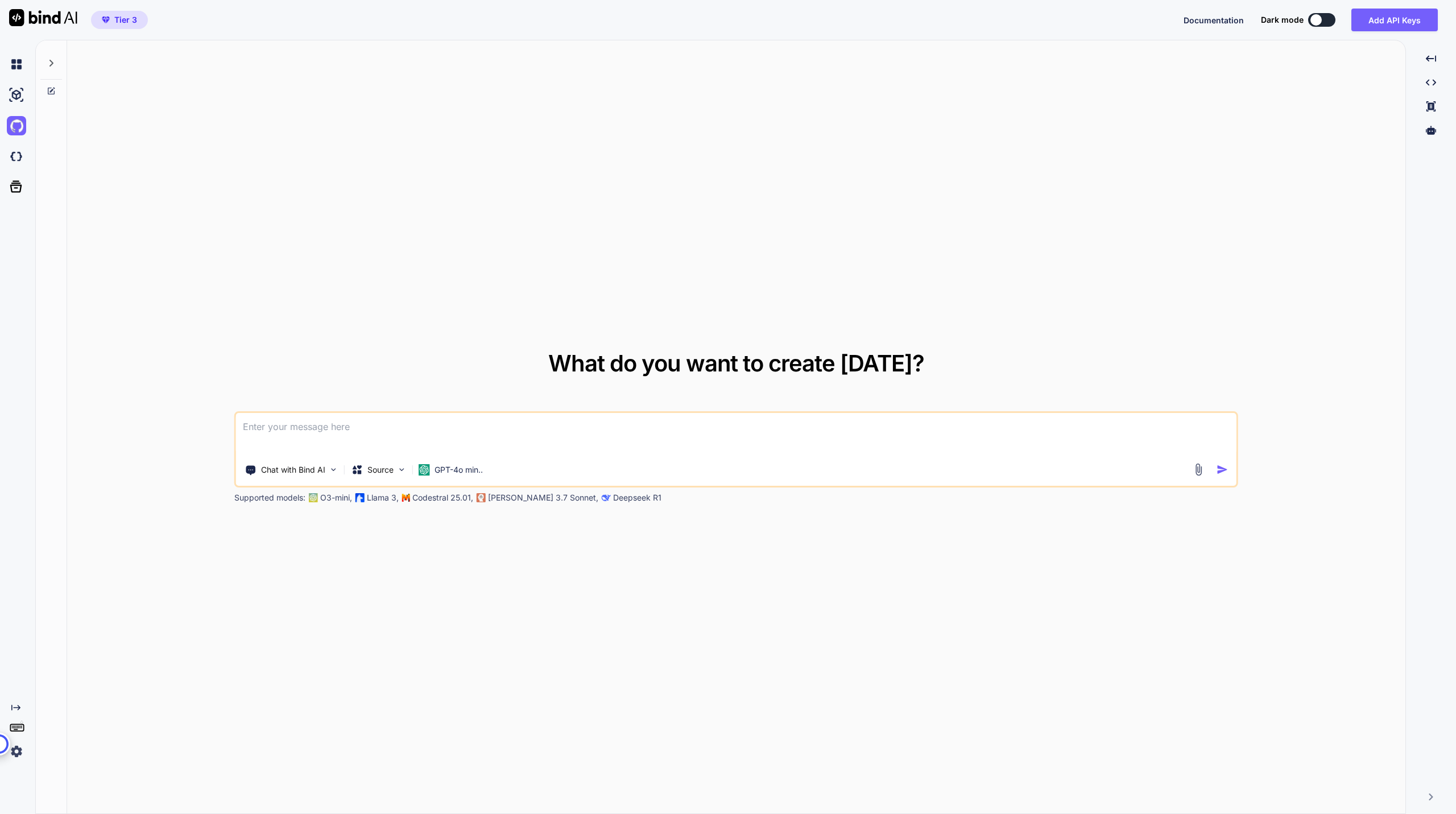
click at [805, 282] on div "What do you want to create [DATE]? Chat with Bind AI Source GPT-4o min.. Suppor…" at bounding box center [736, 428] width 1338 height 774
drag, startPoint x: 650, startPoint y: 284, endPoint x: 904, endPoint y: 256, distance: 255.5
click at [651, 284] on div "What do you want to create [DATE]? Chat with Bind AI Source GPT-4o min.. Suppor…" at bounding box center [736, 428] width 1338 height 774
